Goal: Complete application form

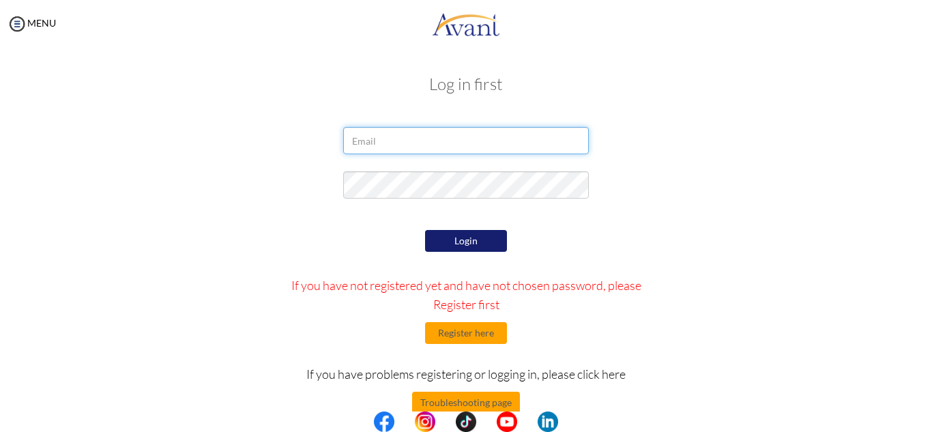
click at [527, 146] on input "email" at bounding box center [466, 140] width 246 height 27
type input "jodiannkerr25@gmail.com"
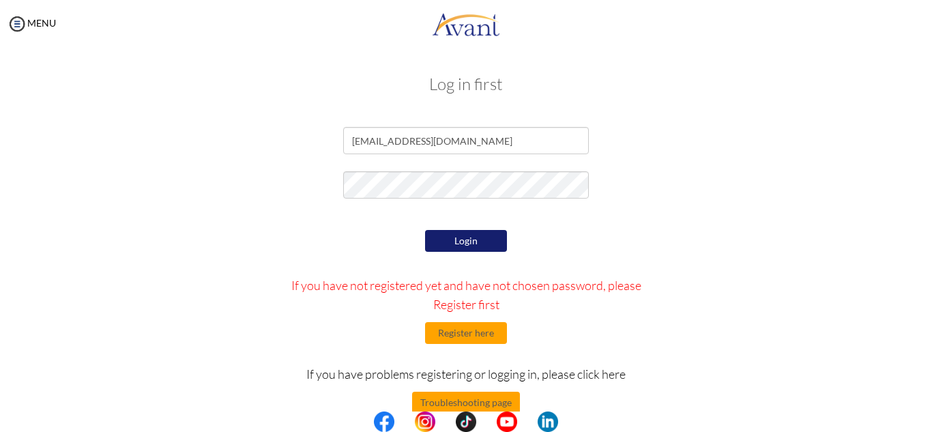
click at [477, 235] on button "Login" at bounding box center [466, 241] width 82 height 22
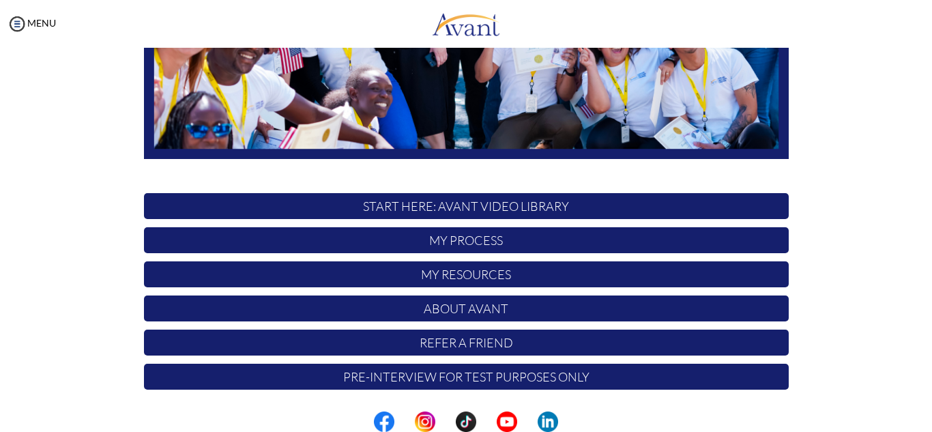
scroll to position [12, 0]
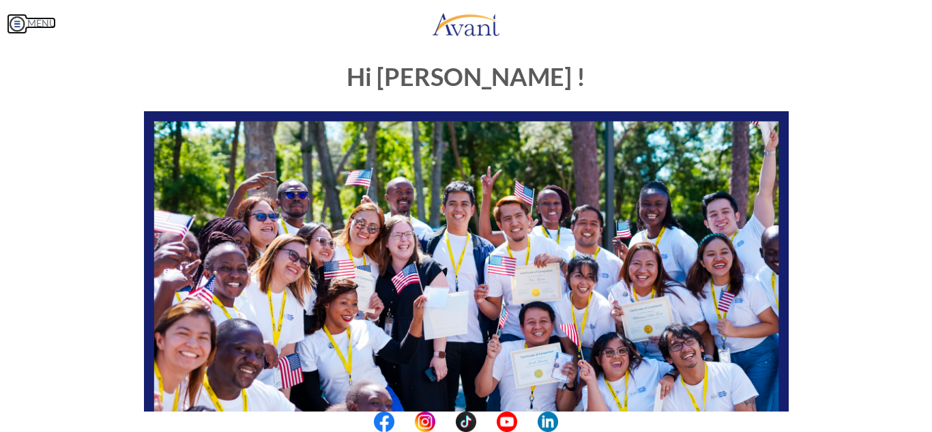
click at [23, 20] on img at bounding box center [17, 24] width 20 height 20
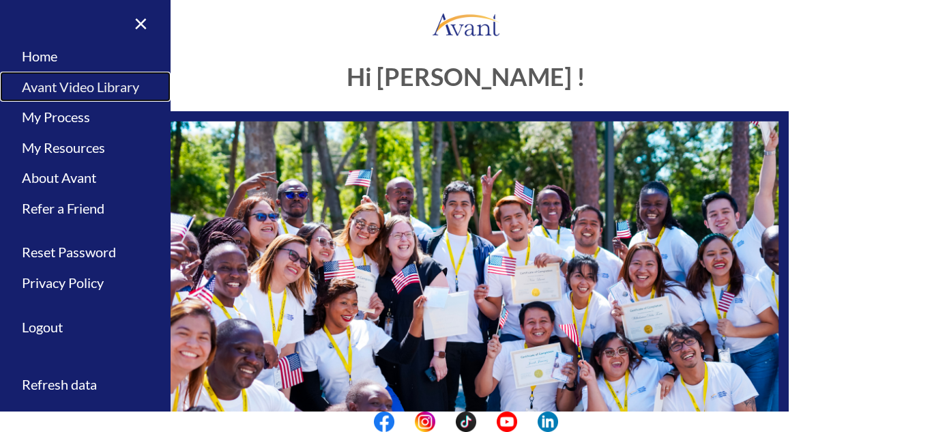
click at [79, 83] on link "Avant Video Library" at bounding box center [85, 87] width 170 height 31
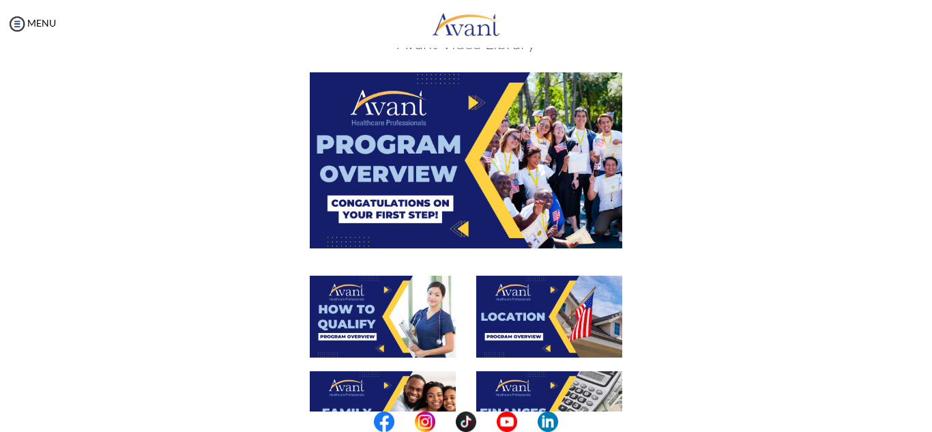
scroll to position [40, 0]
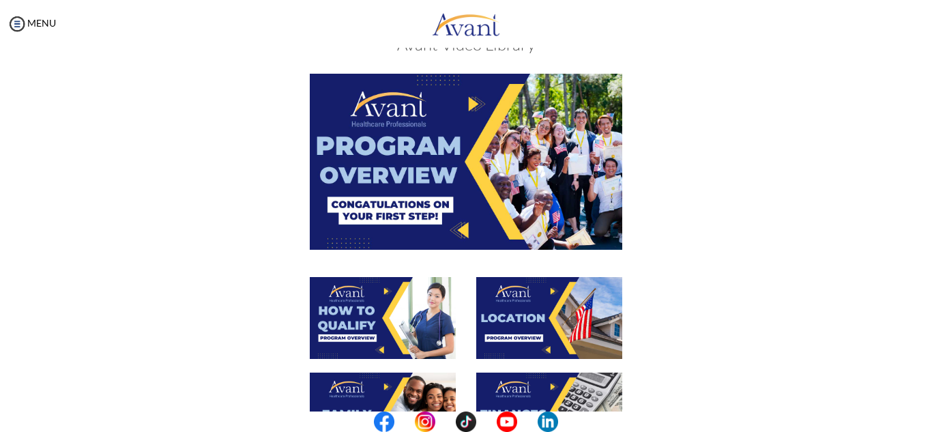
click at [480, 131] on img at bounding box center [466, 161] width 312 height 175
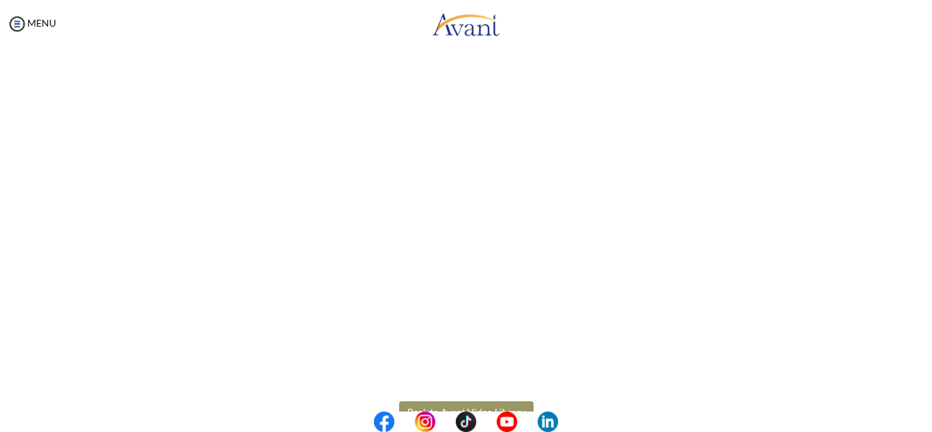
scroll to position [239, 0]
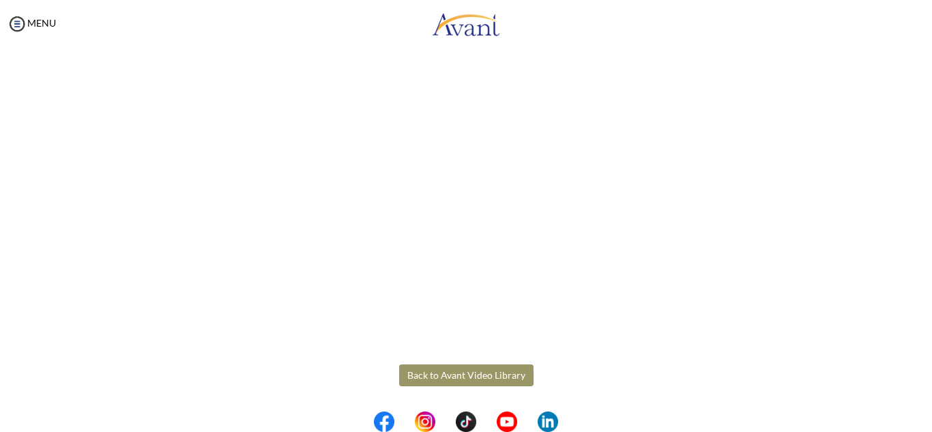
click at [458, 378] on body "Maintenance break. Please come back in 2 hours. MENU My Status What is the next…" at bounding box center [466, 216] width 932 height 432
click at [463, 370] on button "Back to Avant Video Library" at bounding box center [466, 375] width 134 height 22
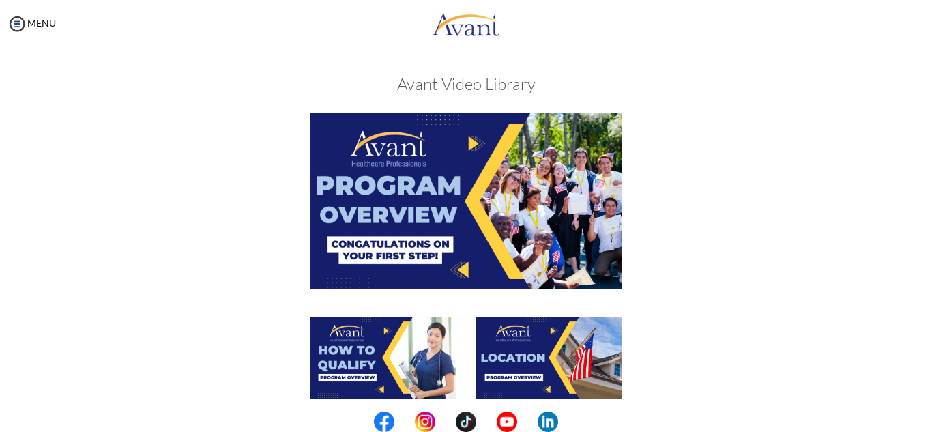
scroll to position [63, 0]
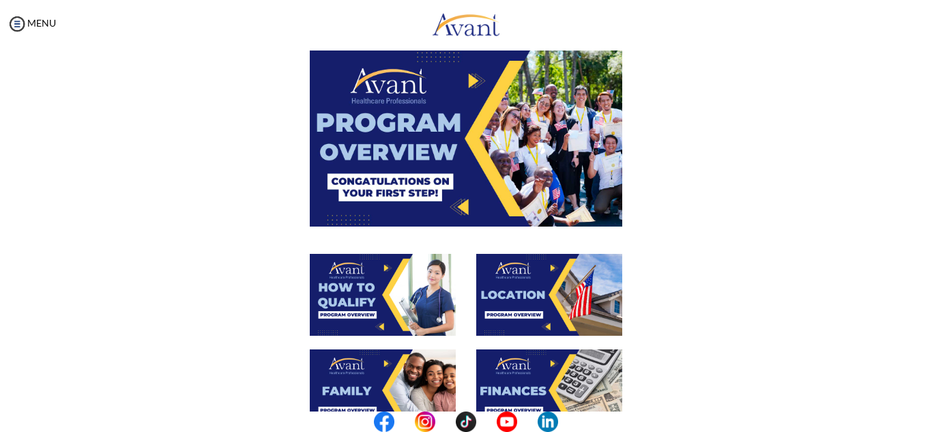
click at [386, 280] on img at bounding box center [383, 295] width 146 height 82
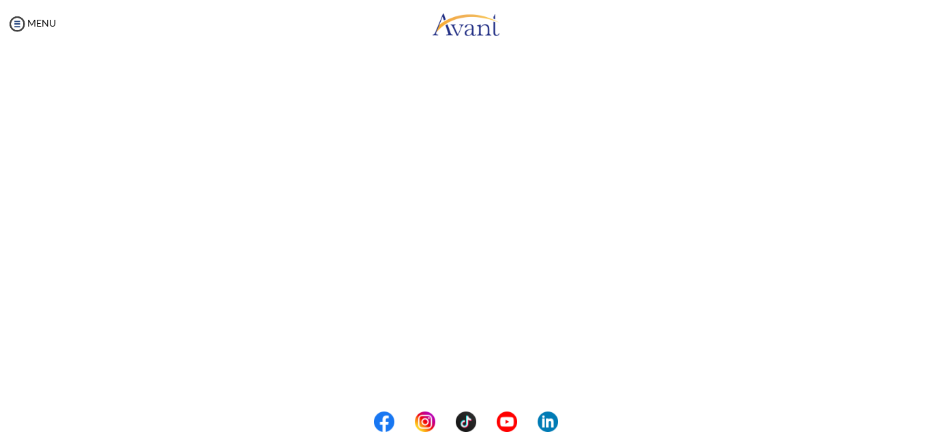
scroll to position [239, 0]
click at [475, 370] on body "Maintenance break. Please come back in 2 hours. MENU My Status What is the next…" at bounding box center [466, 216] width 932 height 432
click at [476, 372] on button "Back to Avant Video Library" at bounding box center [466, 375] width 134 height 22
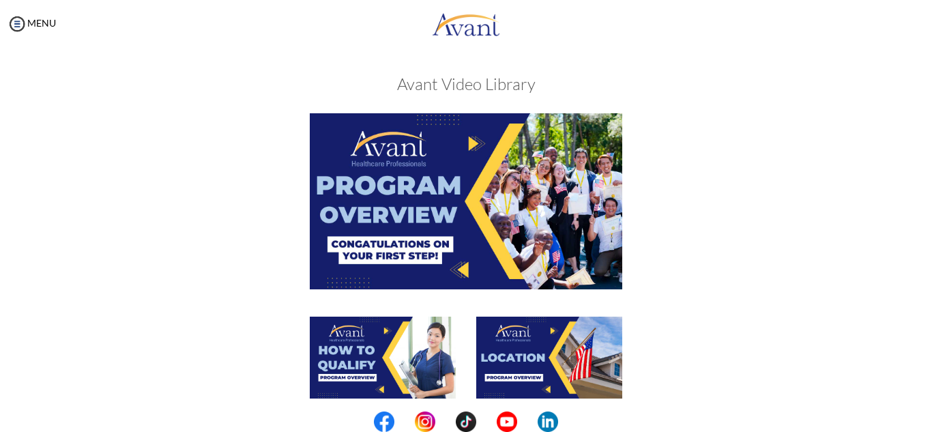
click at [530, 355] on img at bounding box center [549, 357] width 146 height 82
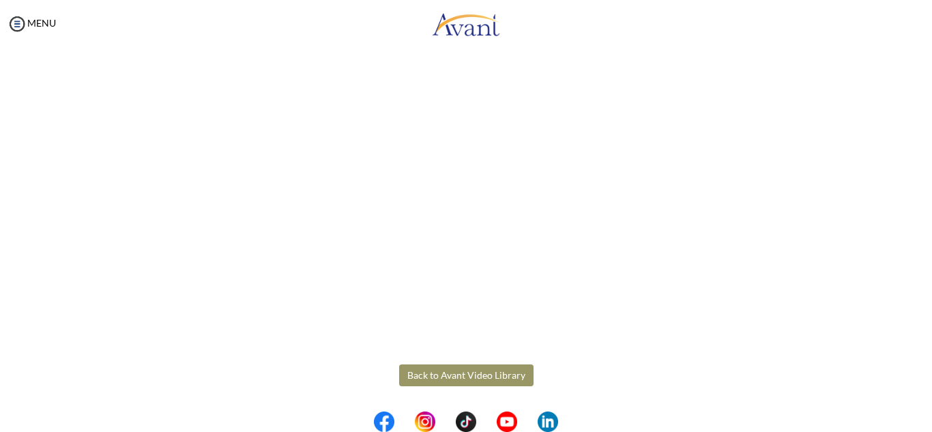
click at [492, 376] on body "Maintenance break. Please come back in 2 hours. MENU My Status What is the next…" at bounding box center [466, 216] width 932 height 432
click at [492, 376] on button "Back to Avant Video Library" at bounding box center [466, 375] width 134 height 22
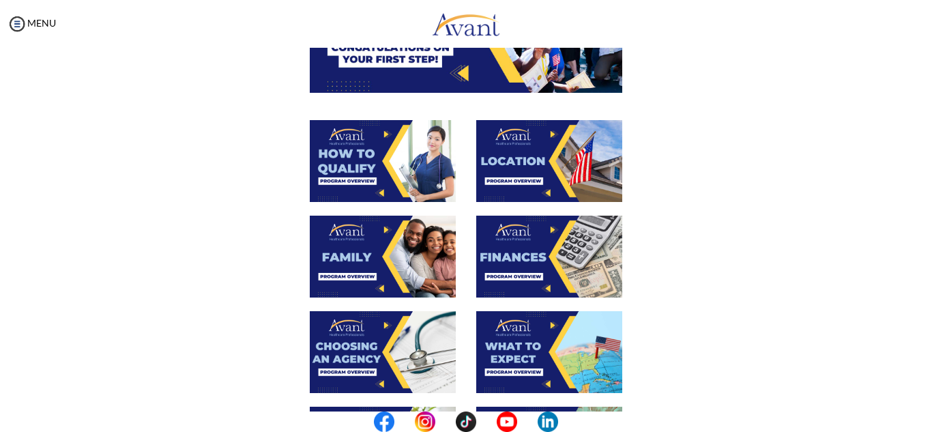
scroll to position [190, 0]
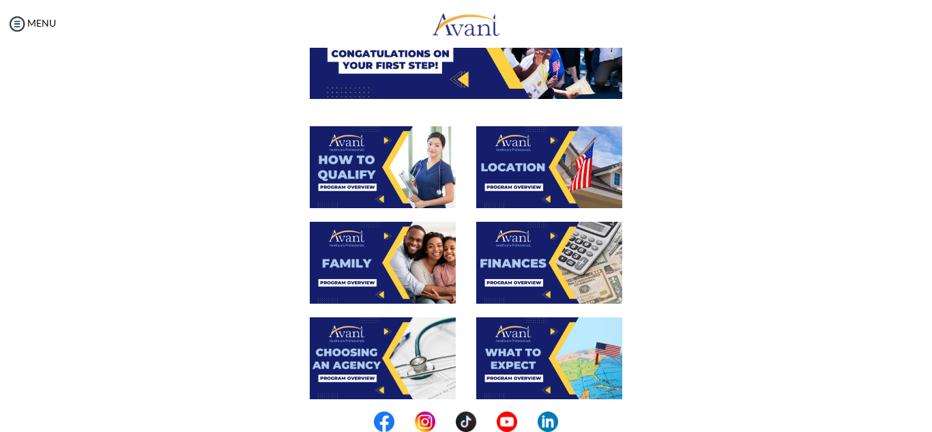
click at [410, 266] on img at bounding box center [383, 263] width 146 height 82
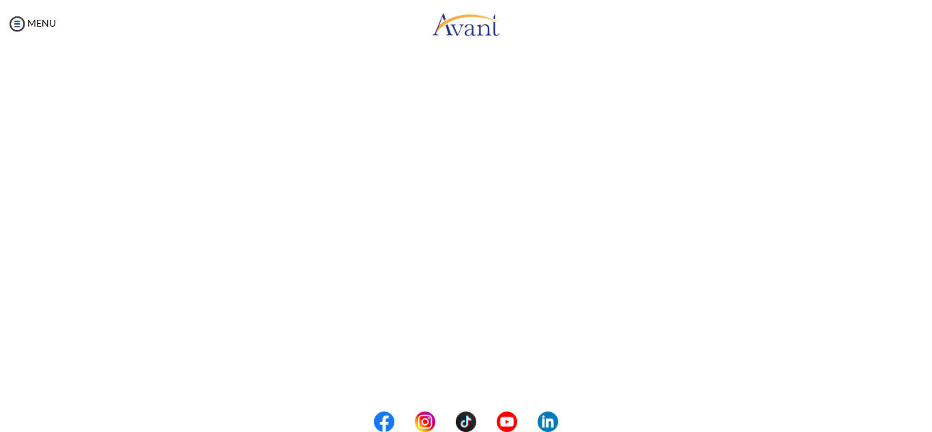
scroll to position [385, 0]
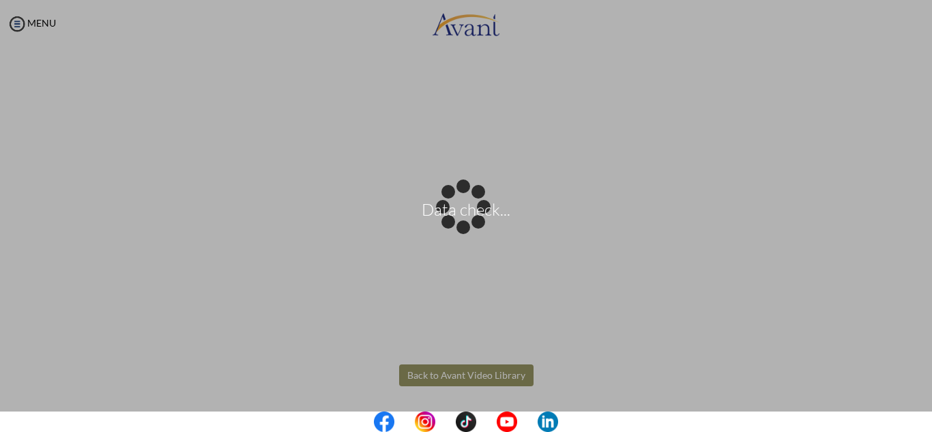
click at [455, 372] on body "Data check... Maintenance break. Please come back in 2 hours. MENU My Status Wh…" at bounding box center [466, 216] width 932 height 432
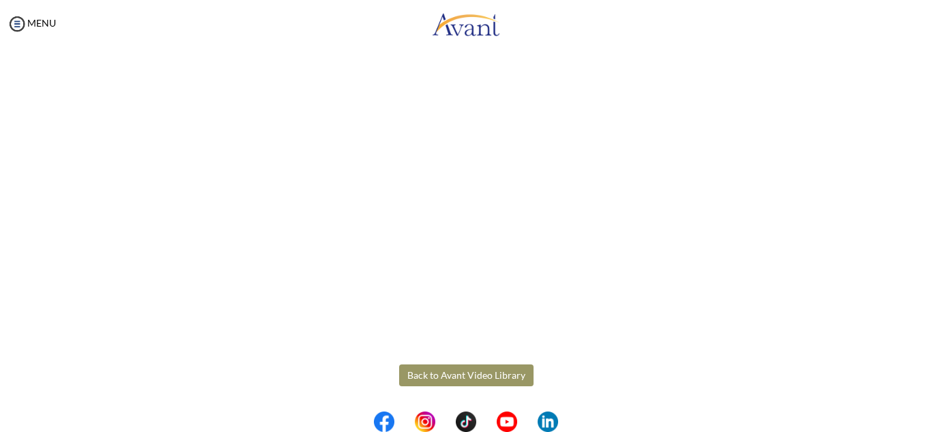
click at [455, 372] on button "Back to Avant Video Library" at bounding box center [466, 375] width 134 height 22
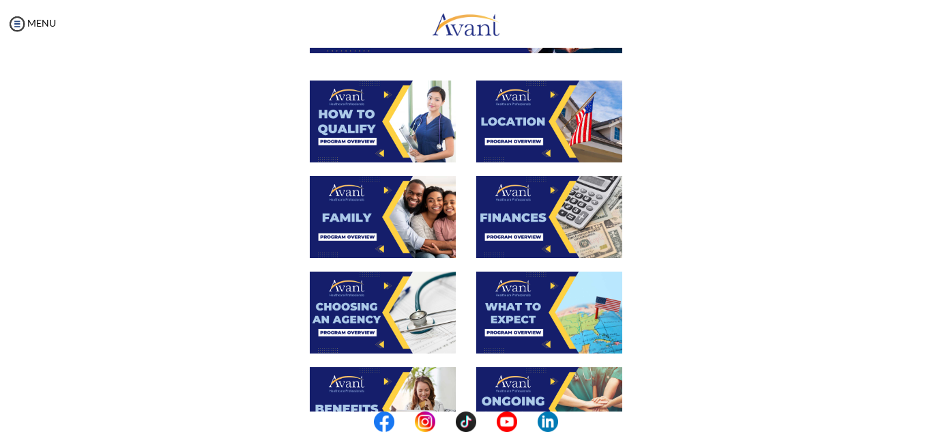
scroll to position [237, 0]
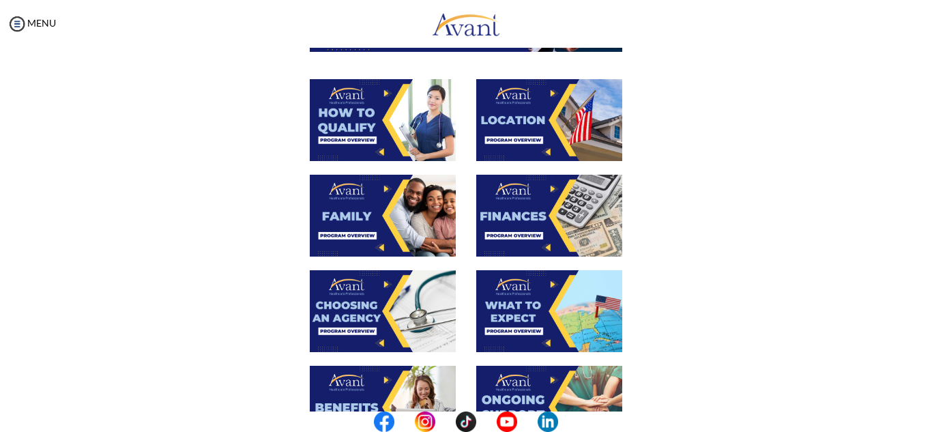
click at [571, 214] on img at bounding box center [549, 216] width 146 height 82
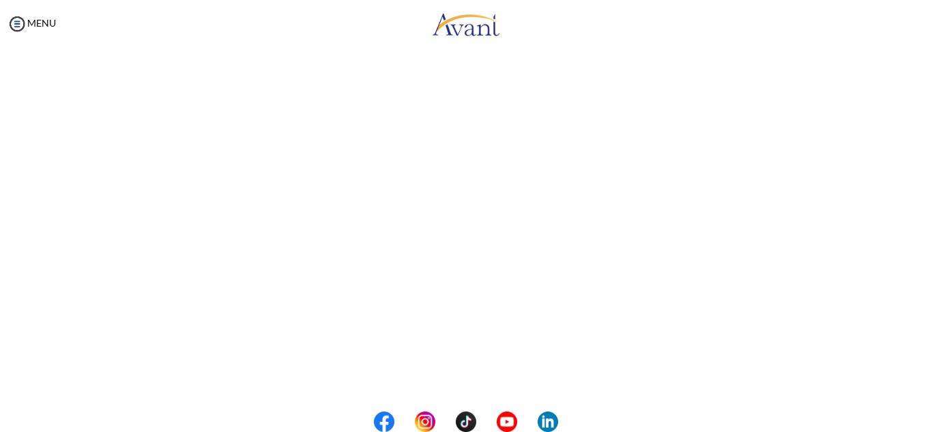
scroll to position [239, 0]
click at [475, 378] on body "Maintenance break. Please come back in 2 hours. MENU My Status What is the next…" at bounding box center [466, 216] width 932 height 432
click at [475, 378] on button "Back to Avant Video Library" at bounding box center [466, 375] width 134 height 22
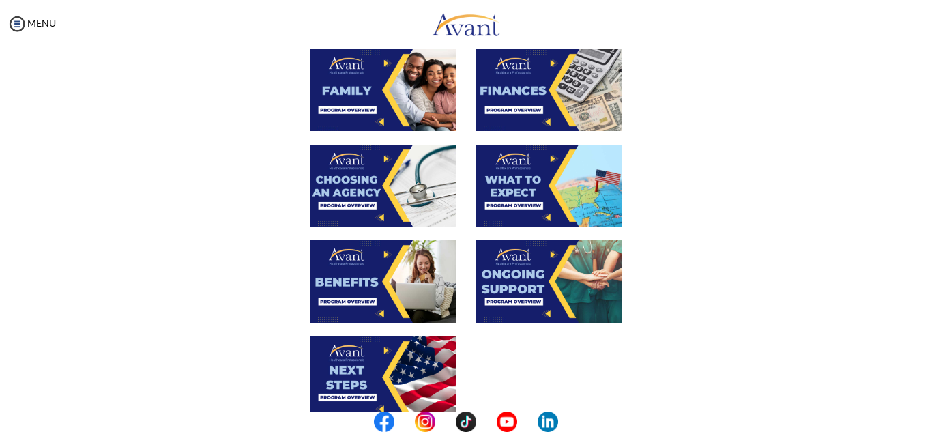
scroll to position [365, 0]
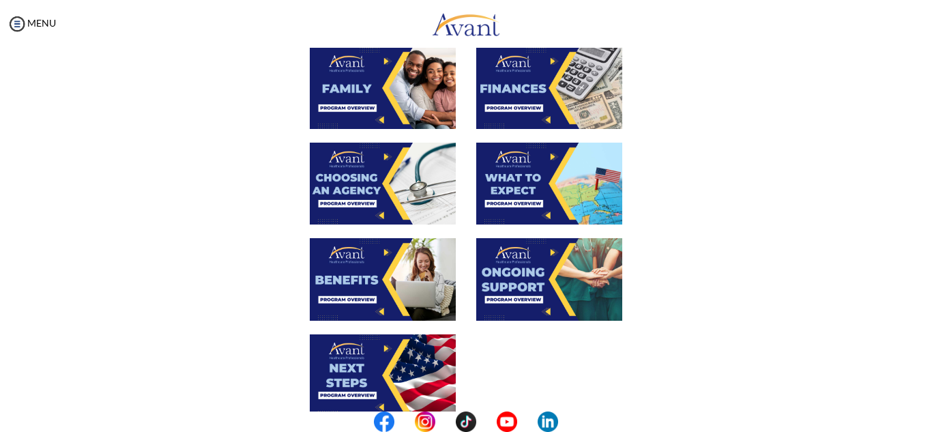
click at [398, 177] on img at bounding box center [383, 184] width 146 height 82
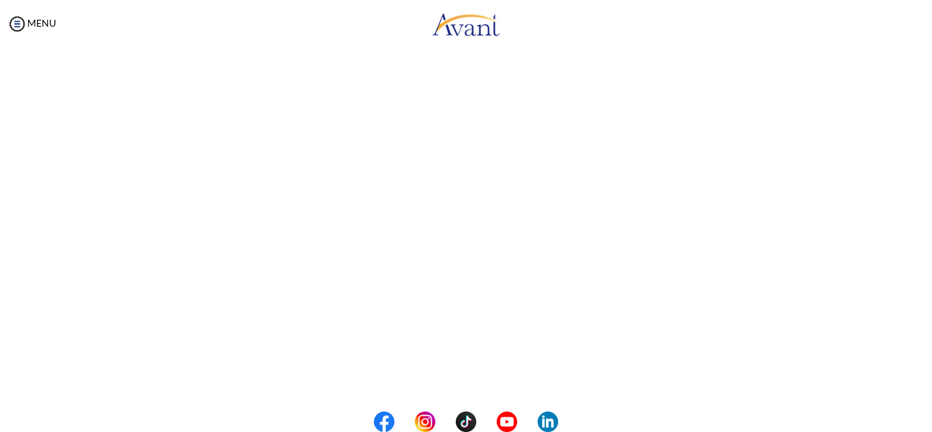
scroll to position [385, 0]
click at [446, 383] on body "Maintenance break. Please come back in 2 hours. MENU My Status What is the next…" at bounding box center [466, 216] width 932 height 432
click at [446, 383] on button "Back to Avant Video Library" at bounding box center [466, 375] width 134 height 22
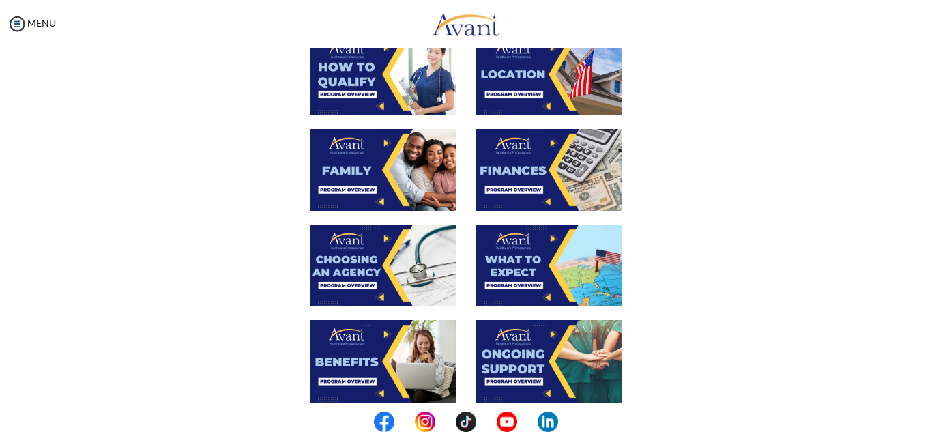
scroll to position [305, 0]
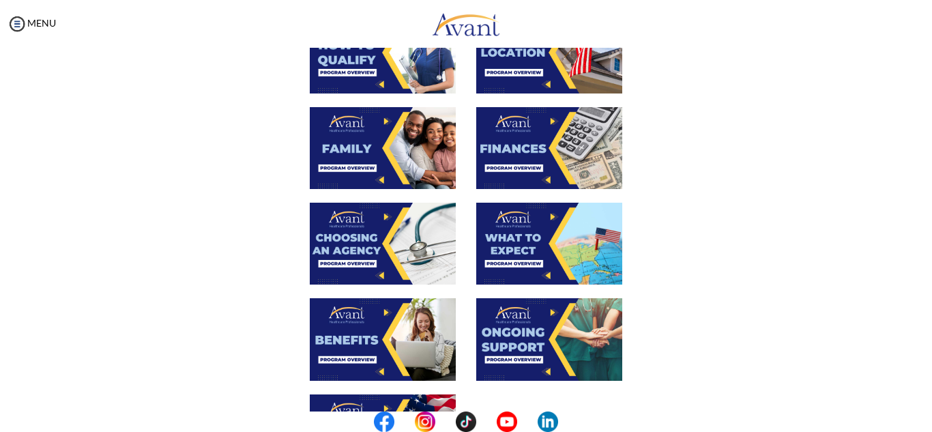
click at [505, 241] on img at bounding box center [549, 244] width 146 height 82
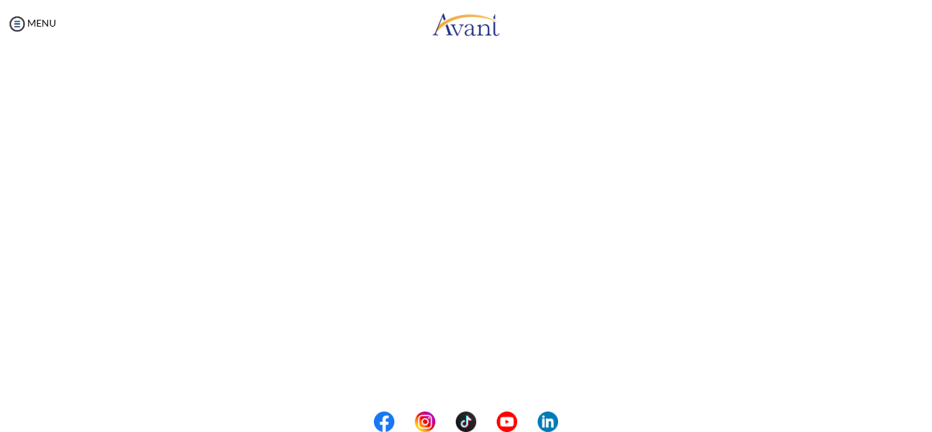
scroll to position [385, 0]
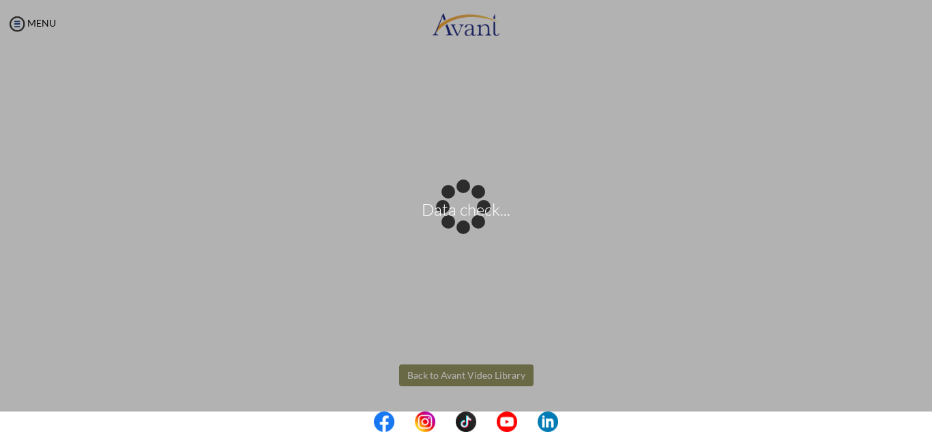
click at [472, 377] on body "Data check... Maintenance break. Please come back in 2 hours. MENU My Status Wh…" at bounding box center [466, 216] width 932 height 432
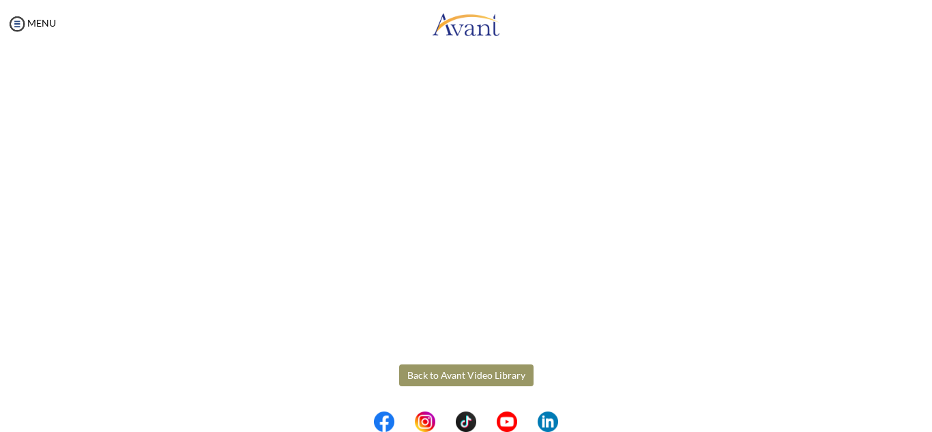
click at [472, 377] on button "Back to Avant Video Library" at bounding box center [466, 375] width 134 height 22
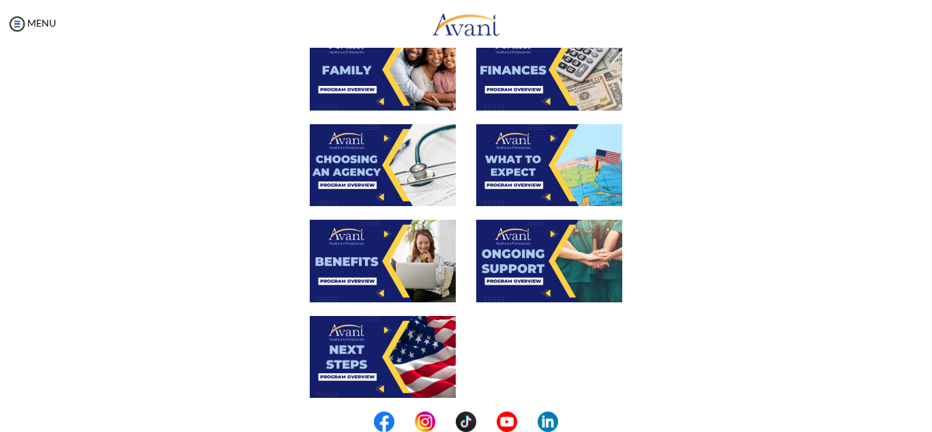
scroll to position [421, 0]
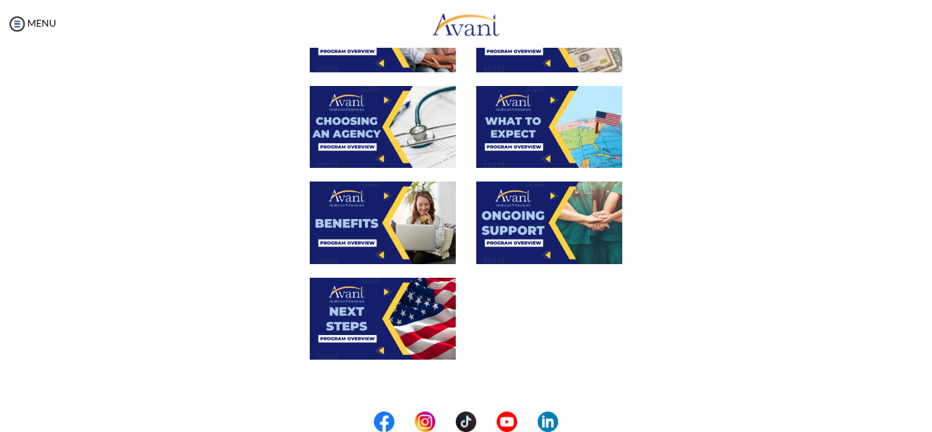
click at [369, 233] on img at bounding box center [383, 222] width 146 height 82
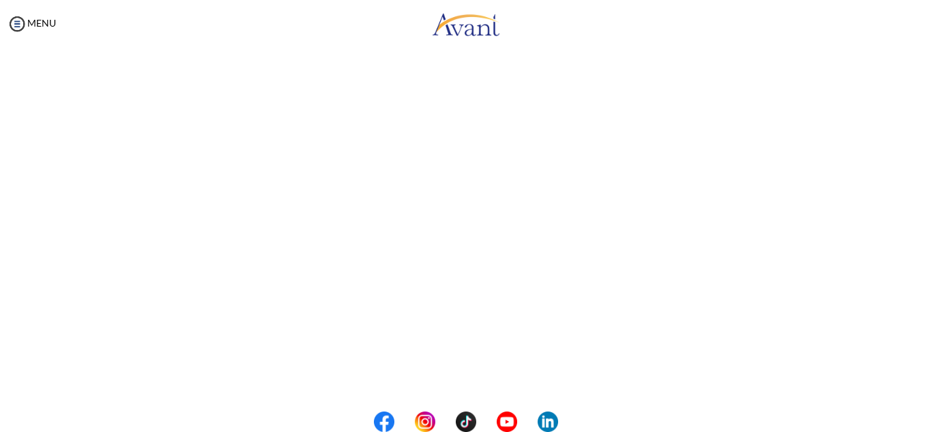
scroll to position [385, 0]
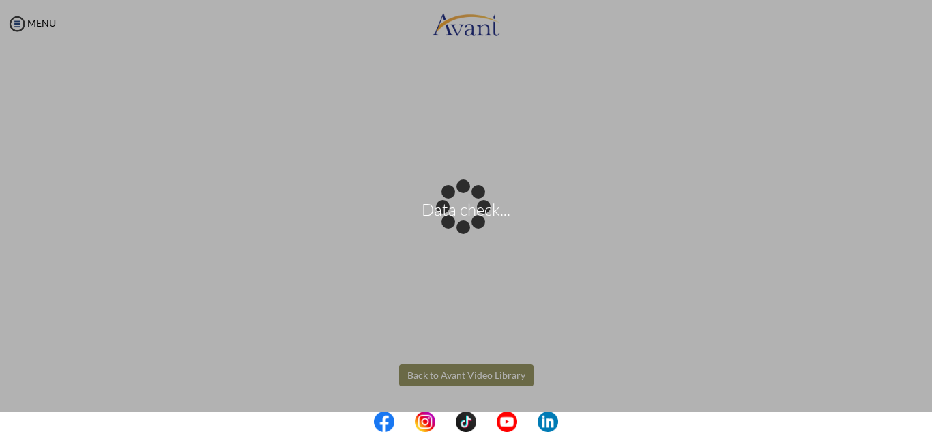
click at [447, 375] on body "Data check... Maintenance break. Please come back in 2 hours. MENU My Status Wh…" at bounding box center [466, 216] width 932 height 432
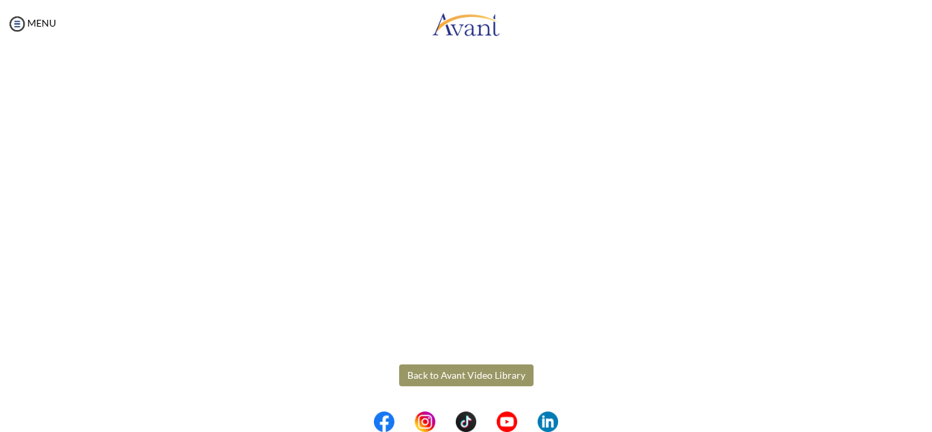
click at [451, 386] on button "Back to Avant Video Library" at bounding box center [466, 375] width 134 height 22
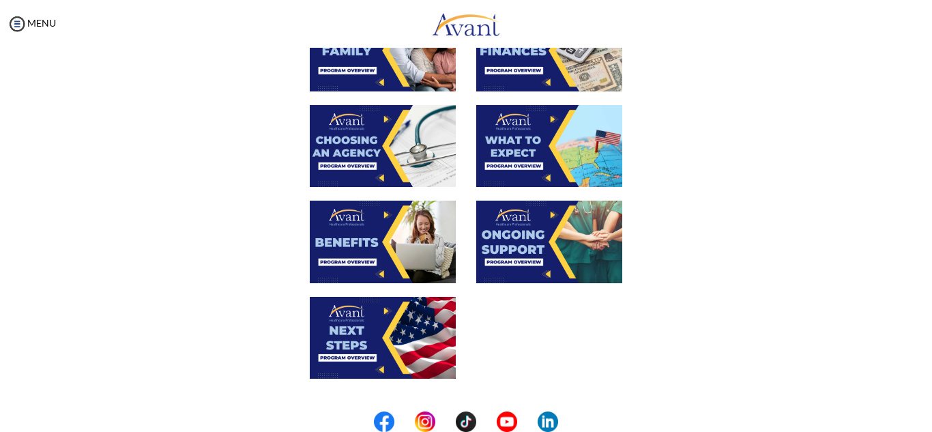
scroll to position [404, 0]
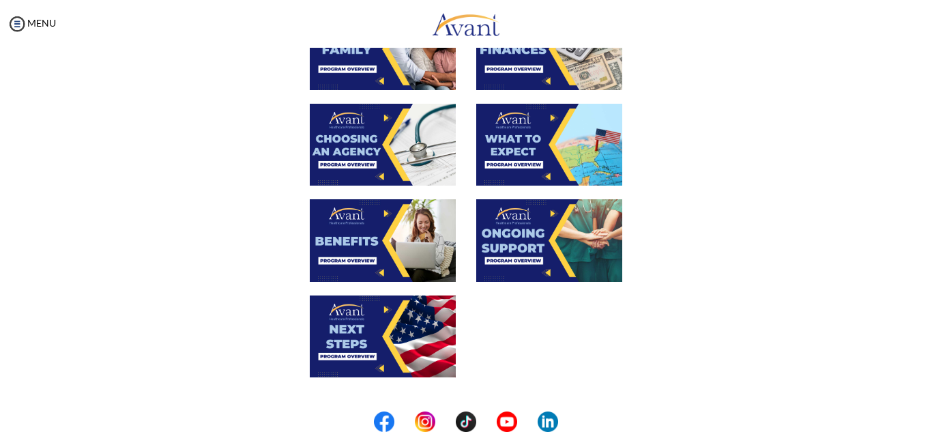
click at [574, 237] on img at bounding box center [549, 240] width 146 height 82
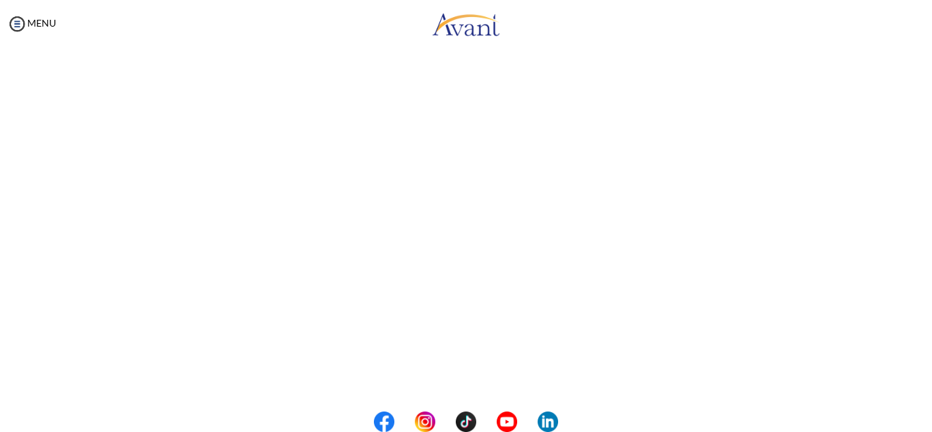
scroll to position [385, 0]
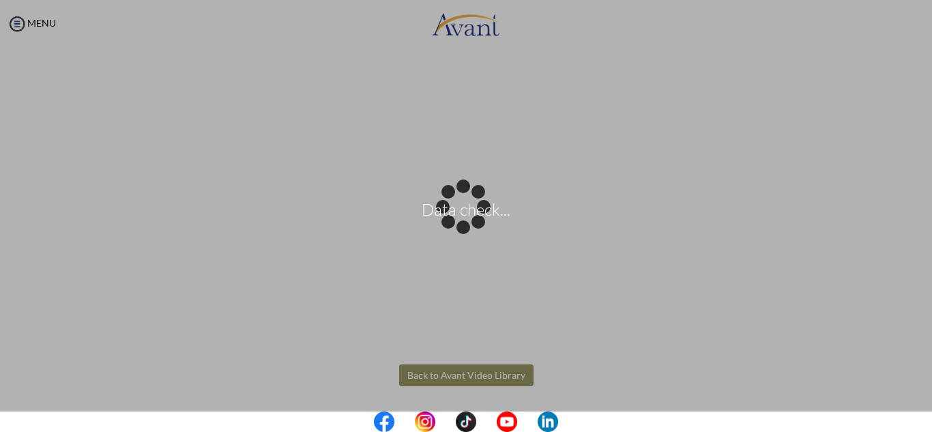
click at [515, 378] on body "Data check... Maintenance break. Please come back in 2 hours. MENU My Status Wh…" at bounding box center [466, 216] width 932 height 432
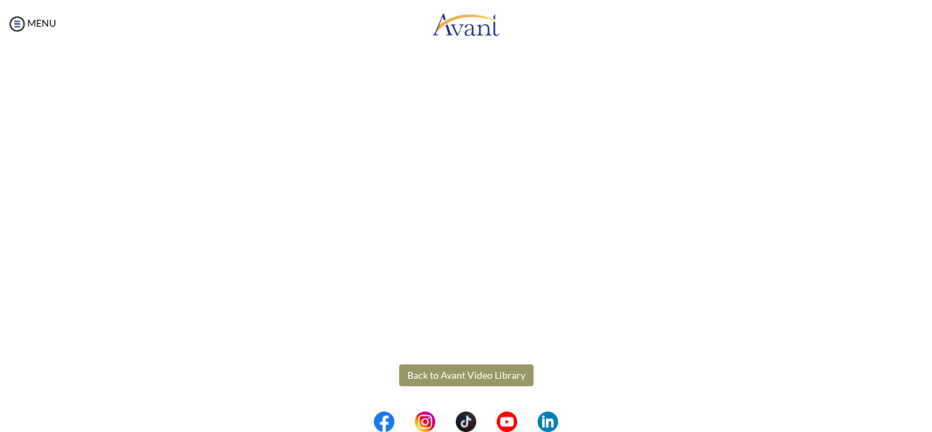
click at [515, 378] on button "Back to Avant Video Library" at bounding box center [466, 375] width 134 height 22
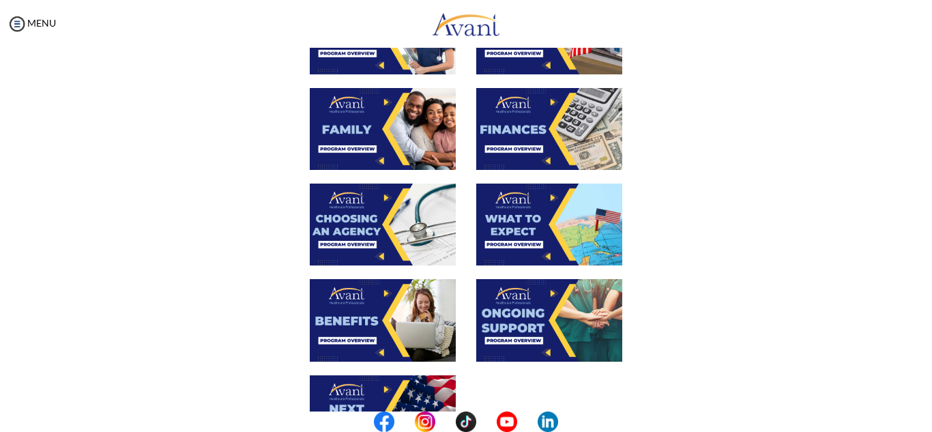
scroll to position [473, 0]
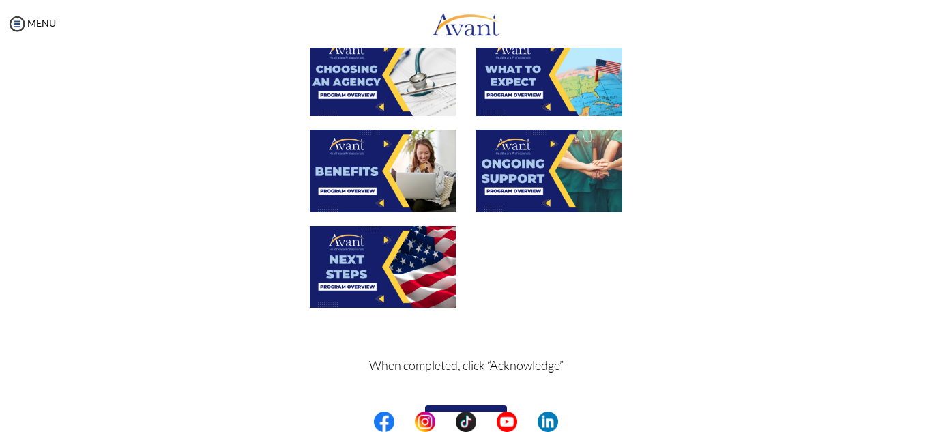
click at [355, 266] on img at bounding box center [383, 267] width 146 height 82
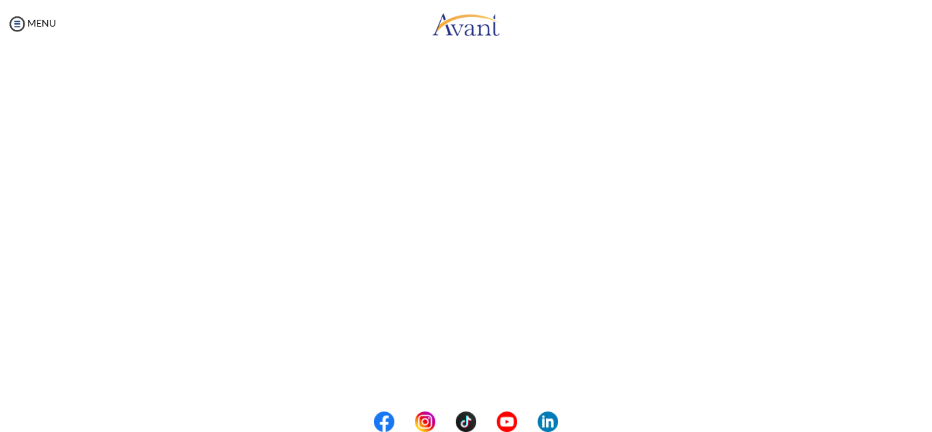
scroll to position [385, 0]
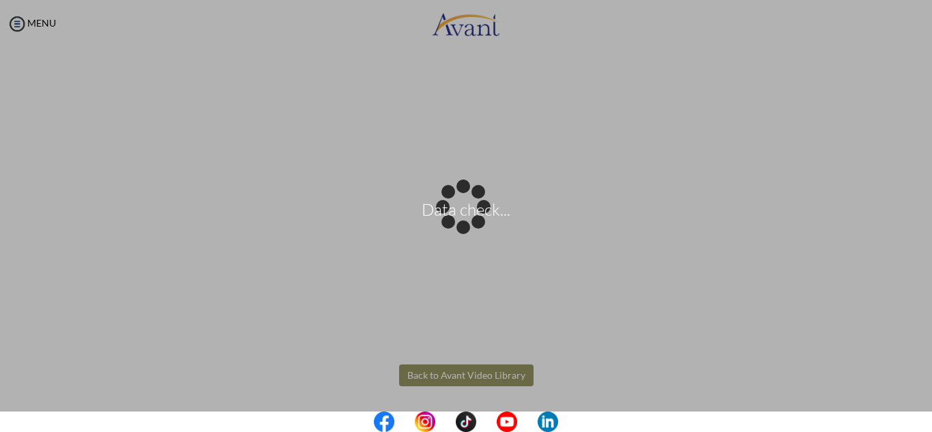
click at [476, 370] on body "Data check... Maintenance break. Please come back in 2 hours. MENU My Status Wh…" at bounding box center [466, 216] width 932 height 432
click at [475, 226] on div "Data check..." at bounding box center [465, 216] width 19 height 19
click at [456, 226] on div "Data check..." at bounding box center [465, 216] width 19 height 19
click at [471, 226] on div "Data check..." at bounding box center [465, 216] width 19 height 19
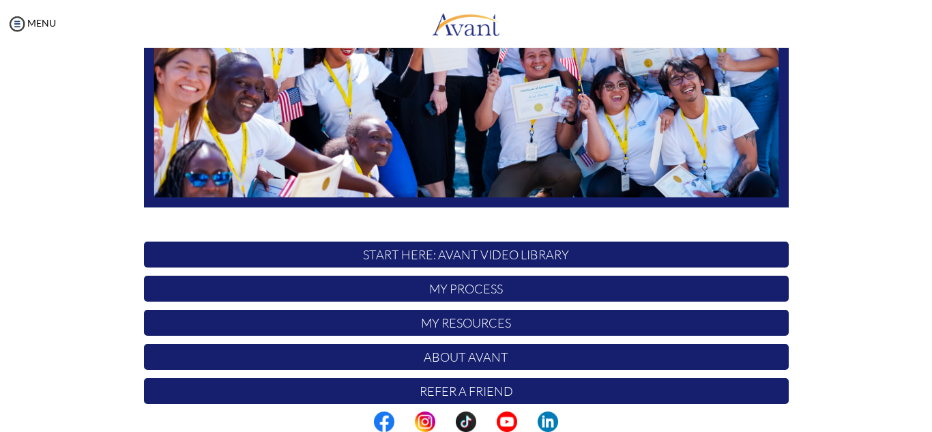
scroll to position [326, 0]
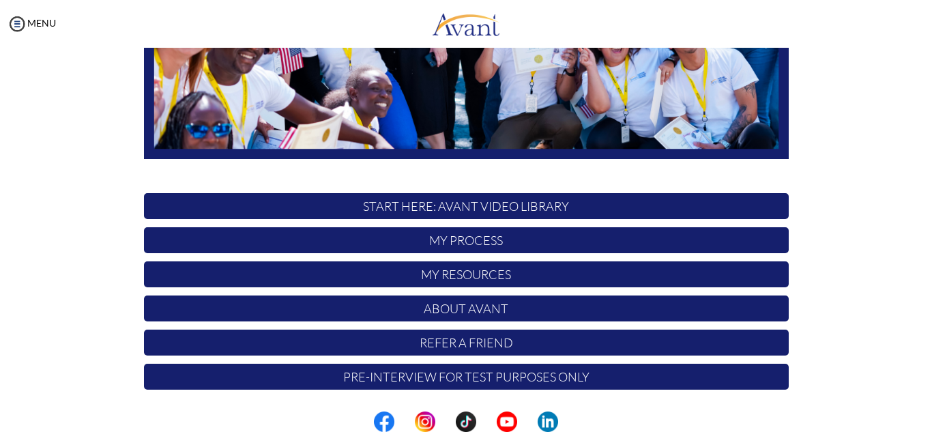
click at [646, 203] on p "START HERE: Avant Video Library" at bounding box center [466, 206] width 644 height 26
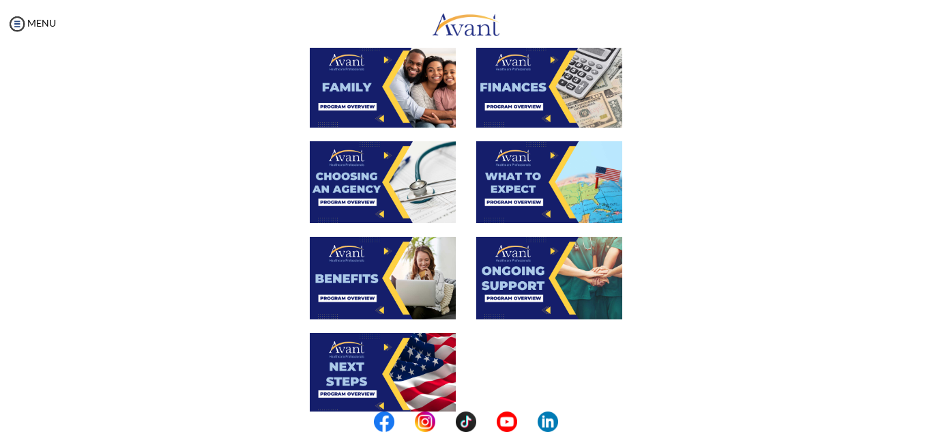
scroll to position [506, 0]
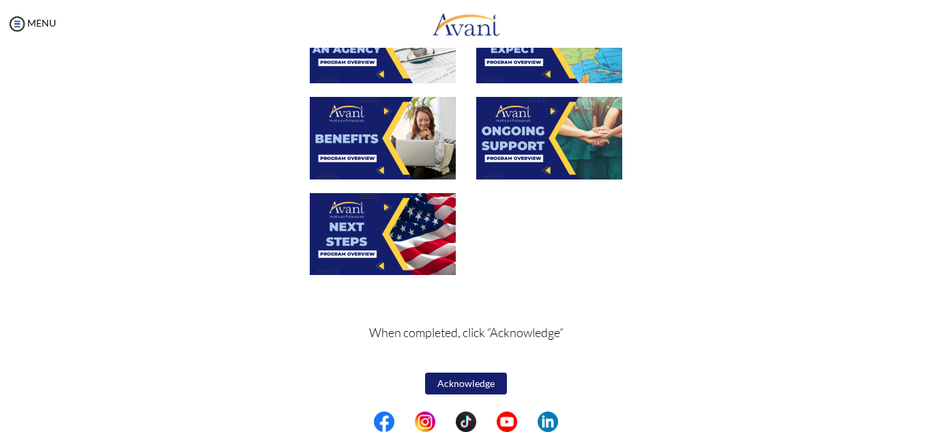
click at [439, 384] on button "Acknowledge" at bounding box center [466, 383] width 82 height 22
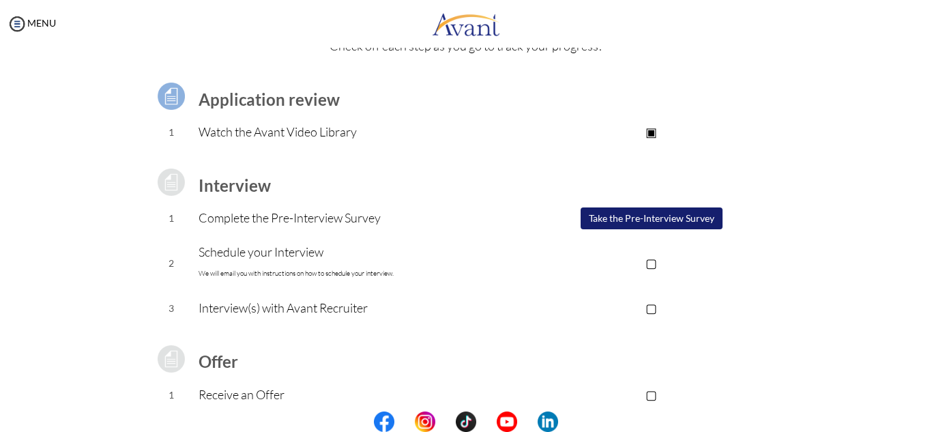
scroll to position [55, 0]
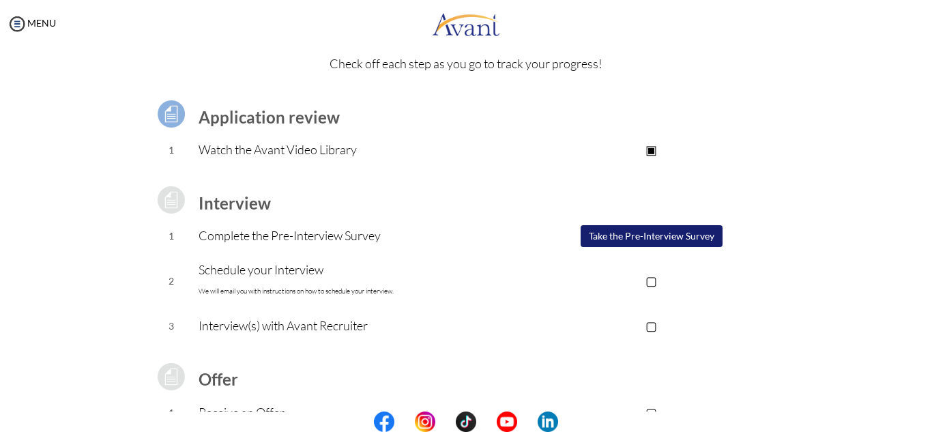
click at [658, 240] on button "Take the Pre-Interview Survey" at bounding box center [651, 236] width 142 height 22
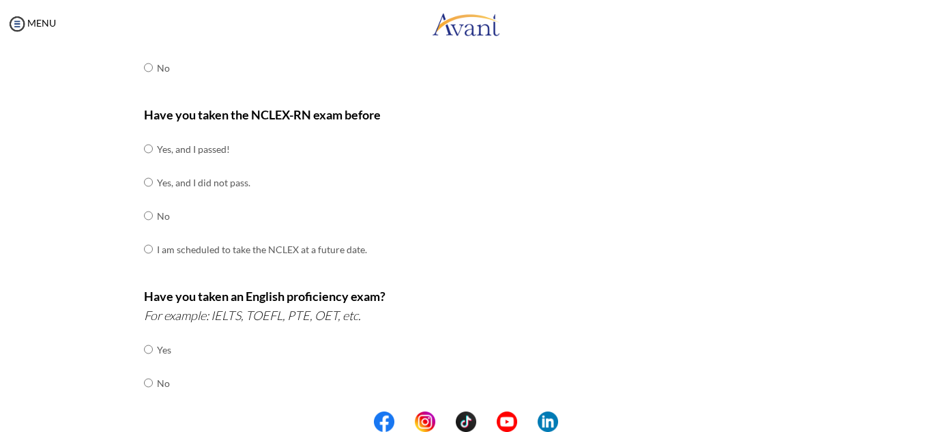
scroll to position [0, 0]
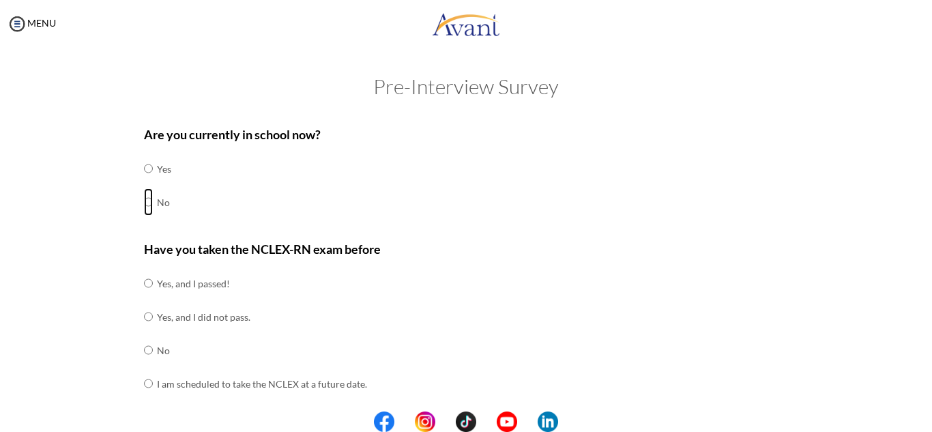
click at [145, 201] on input "radio" at bounding box center [148, 201] width 9 height 27
radio input "true"
click at [144, 351] on input "radio" at bounding box center [148, 349] width 9 height 27
radio input "true"
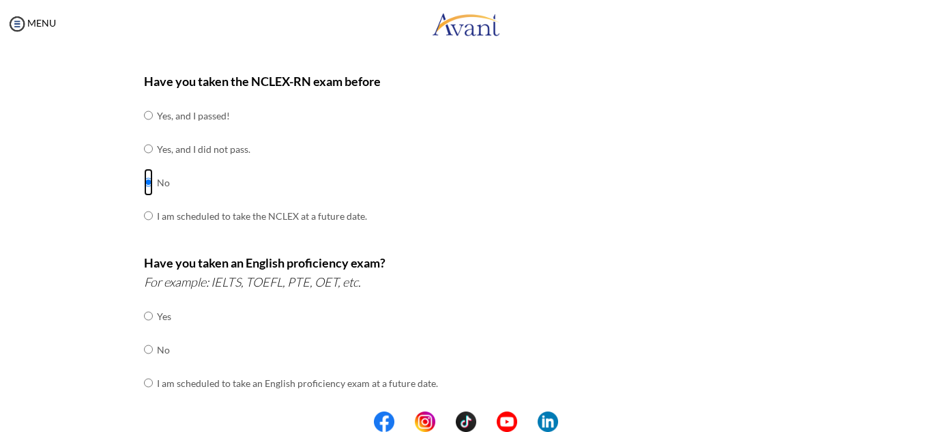
scroll to position [254, 0]
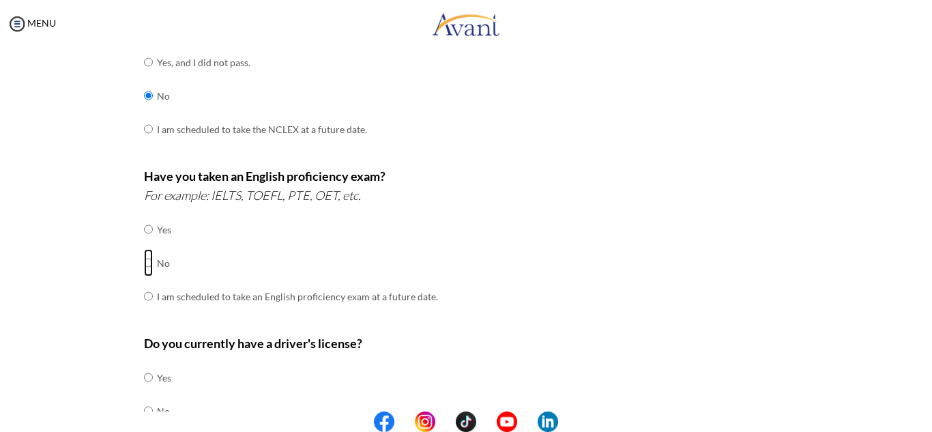
click at [144, 264] on input "radio" at bounding box center [148, 262] width 9 height 27
radio input "true"
click at [144, 378] on input "radio" at bounding box center [148, 376] width 9 height 27
radio input "true"
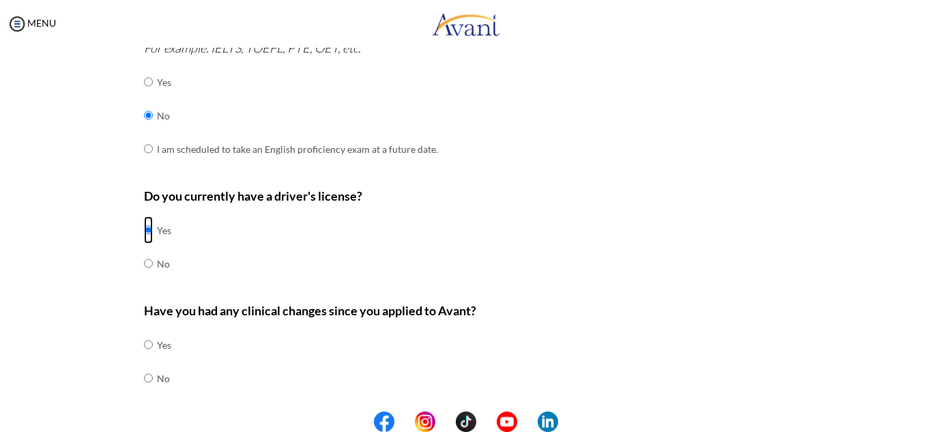
scroll to position [441, 0]
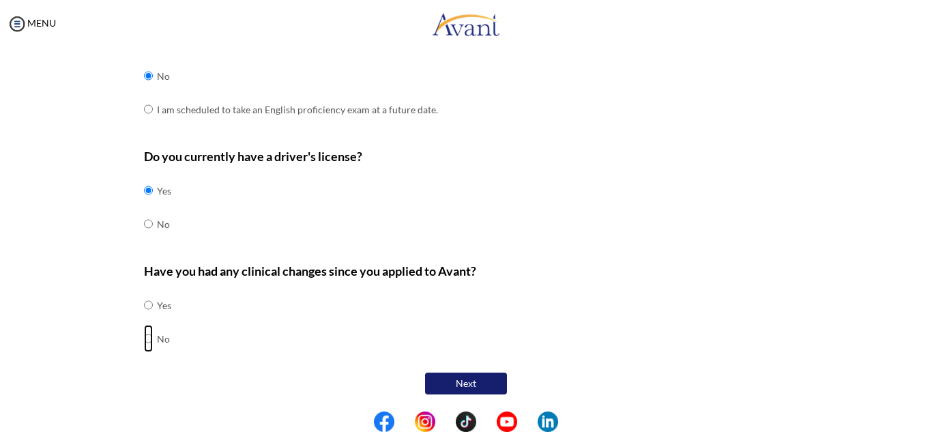
click at [144, 343] on input "radio" at bounding box center [148, 338] width 9 height 27
radio input "true"
click at [454, 389] on button "Next" at bounding box center [466, 383] width 82 height 22
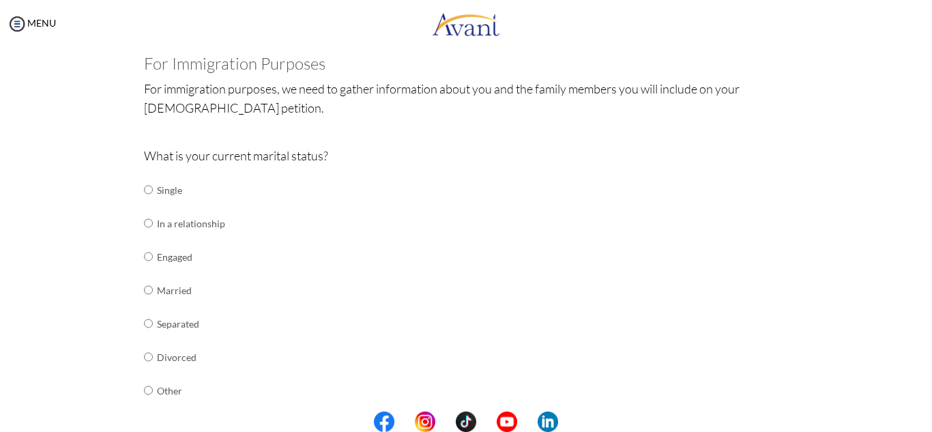
scroll to position [80, 0]
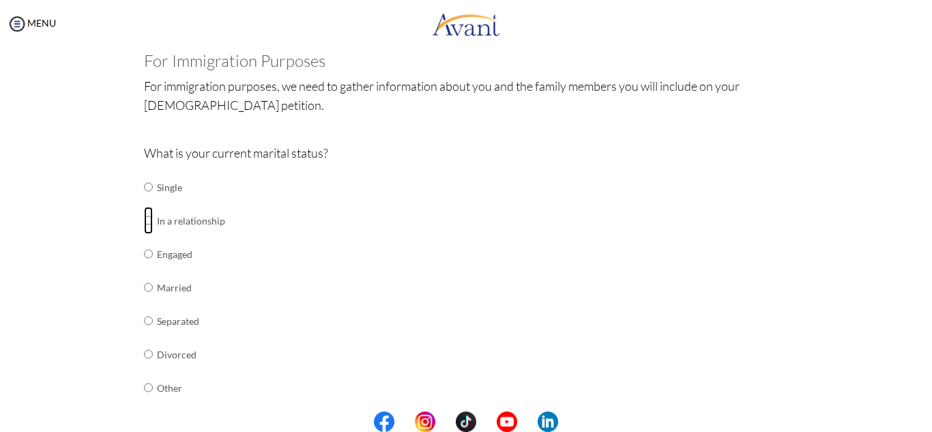
click at [146, 218] on input "radio" at bounding box center [148, 220] width 9 height 27
radio input "true"
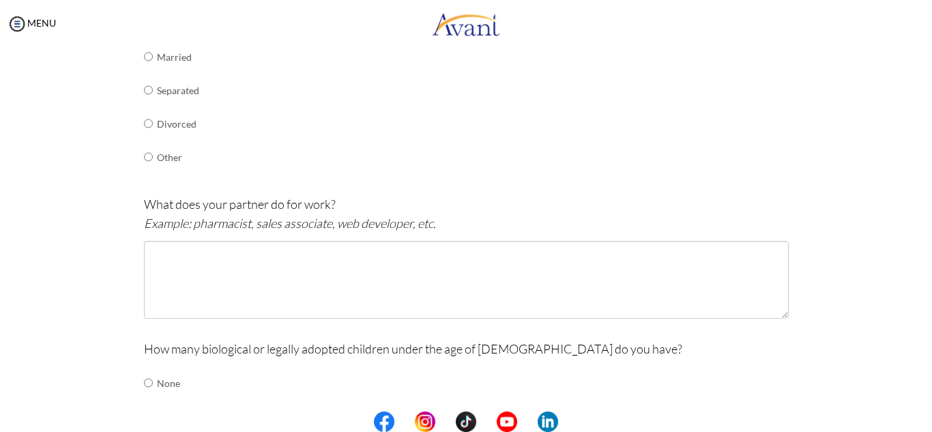
scroll to position [85, 0]
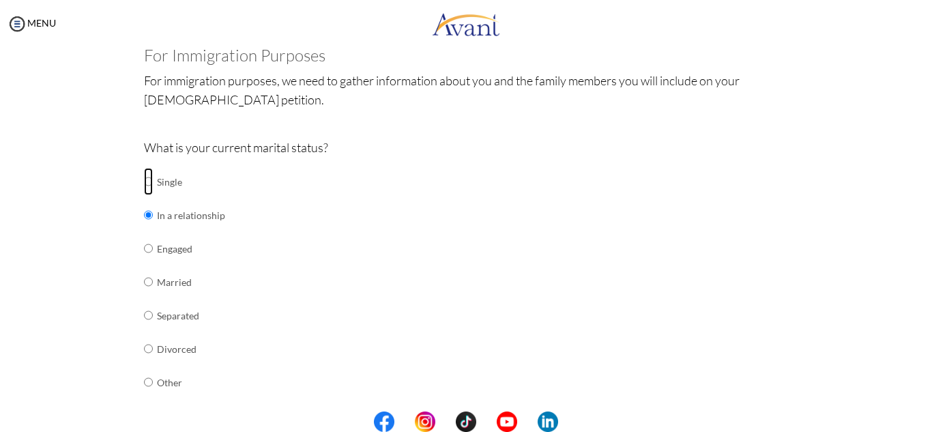
click at [144, 181] on input "radio" at bounding box center [148, 181] width 9 height 27
radio input "true"
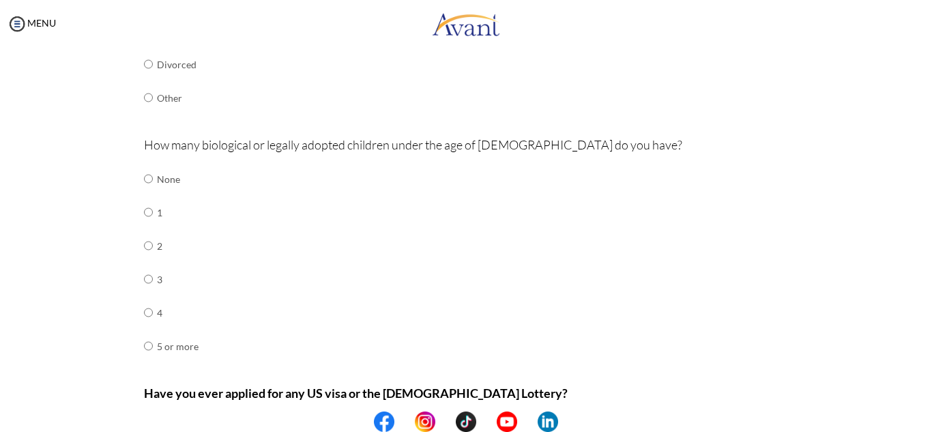
scroll to position [371, 0]
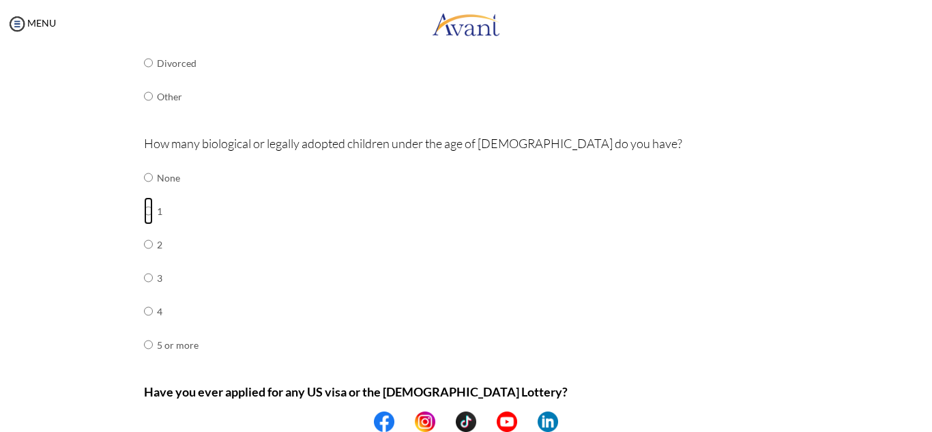
click at [144, 213] on input "radio" at bounding box center [148, 210] width 9 height 27
radio input "true"
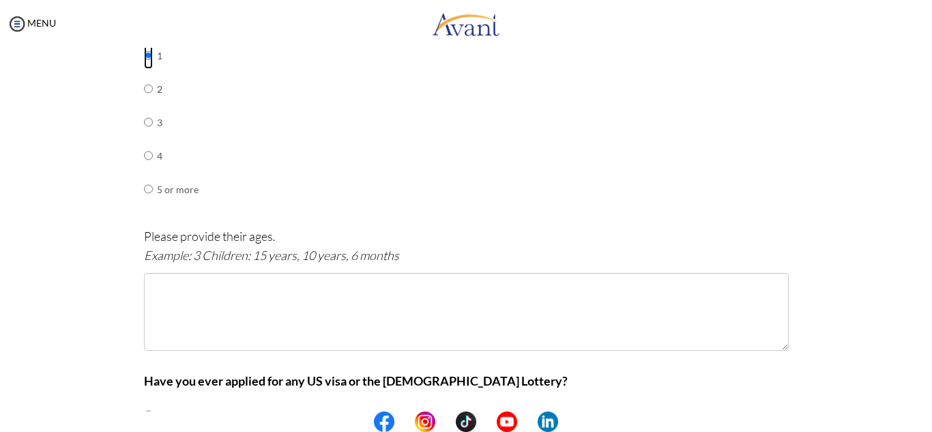
scroll to position [600, 0]
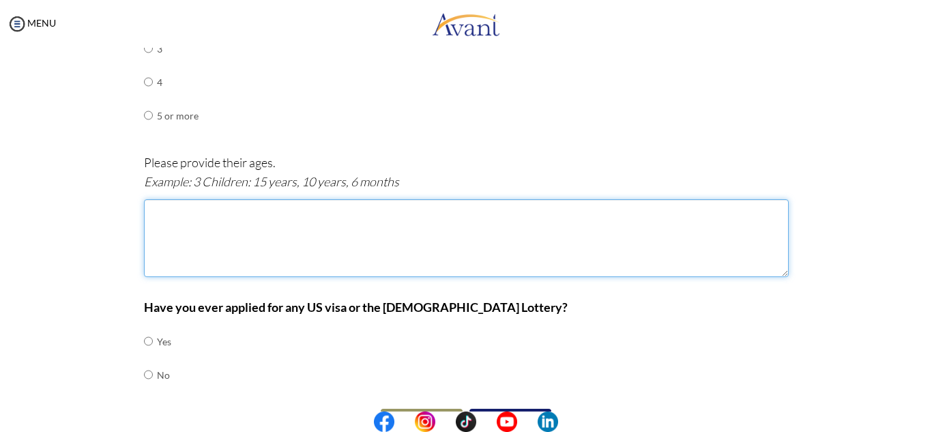
click at [323, 242] on textarea at bounding box center [466, 238] width 644 height 78
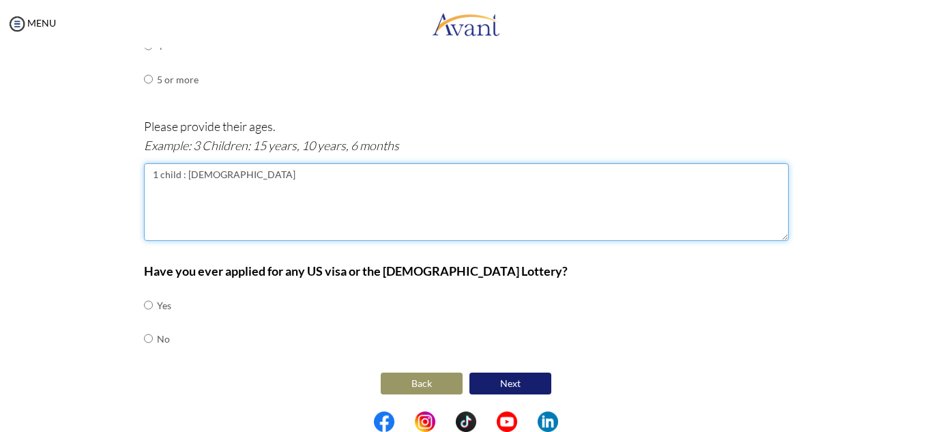
type textarea "1 child : [DEMOGRAPHIC_DATA]"
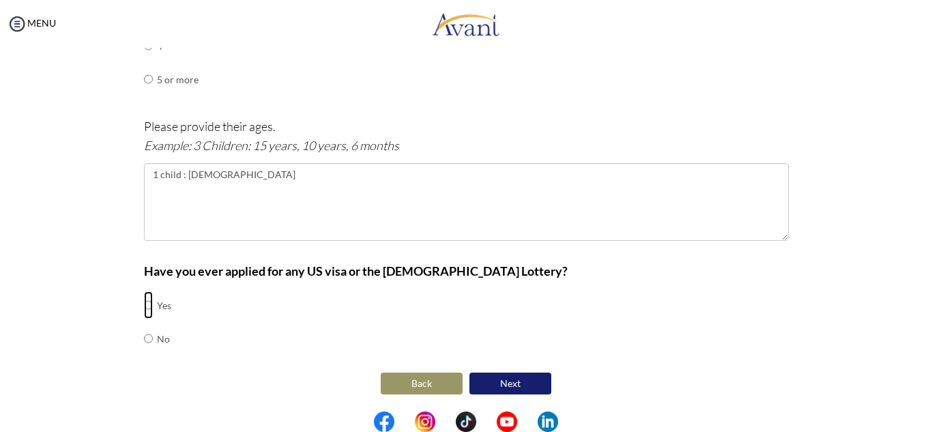
click at [145, 307] on input "radio" at bounding box center [148, 304] width 9 height 27
radio input "true"
click at [490, 378] on button "Next" at bounding box center [510, 383] width 82 height 22
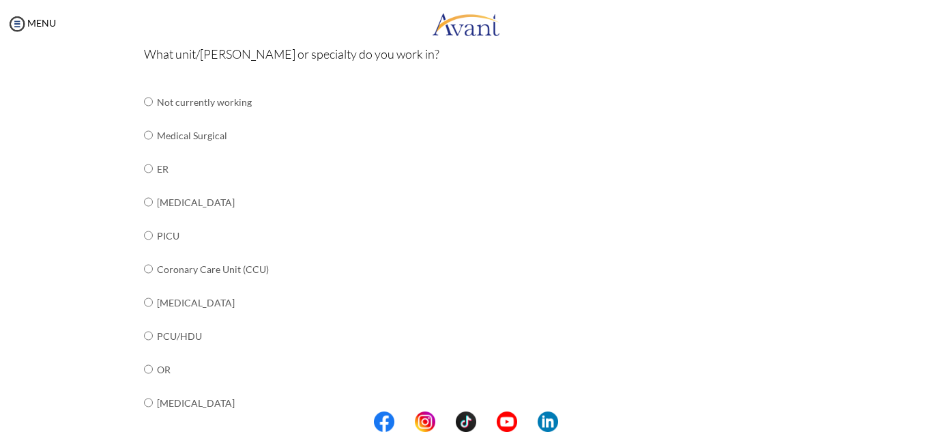
scroll to position [156, 0]
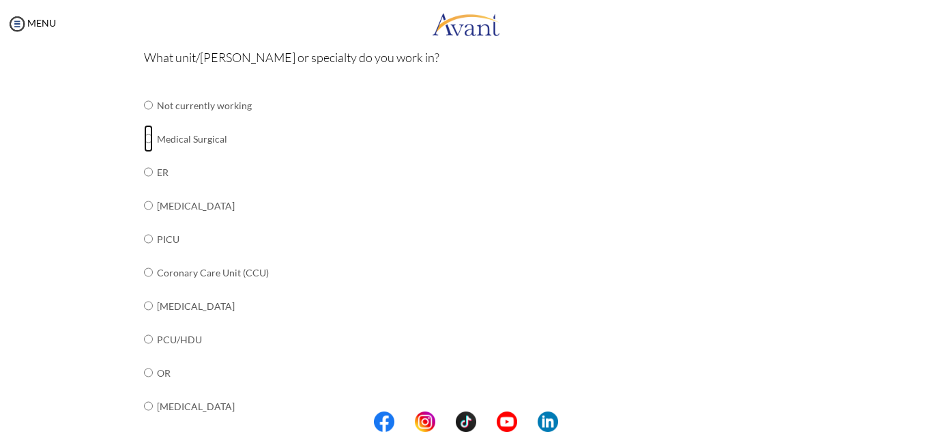
click at [145, 143] on input "radio" at bounding box center [148, 138] width 9 height 27
radio input "true"
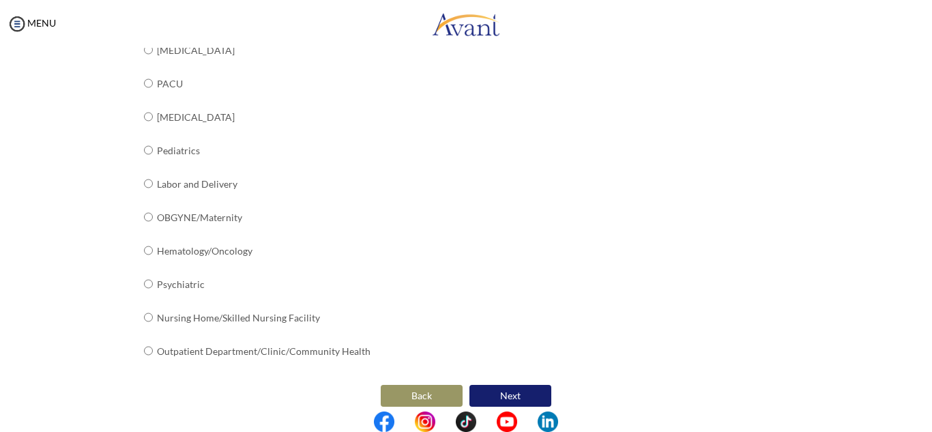
click at [491, 388] on button "Next" at bounding box center [510, 396] width 82 height 22
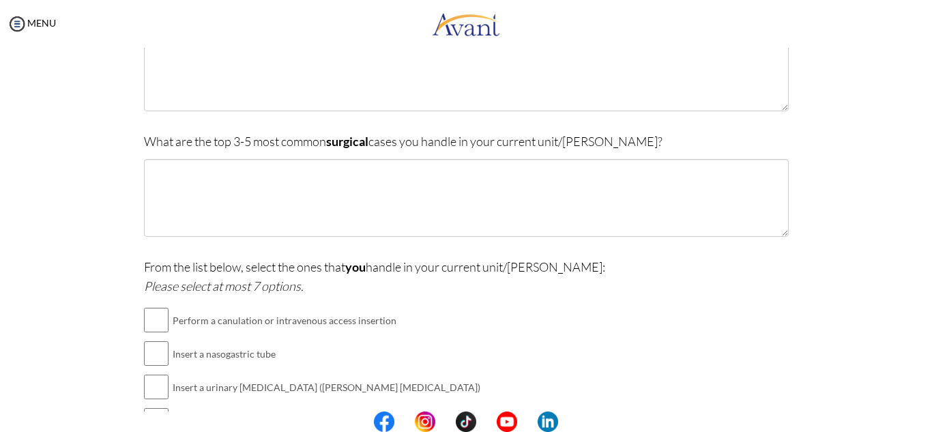
scroll to position [386, 0]
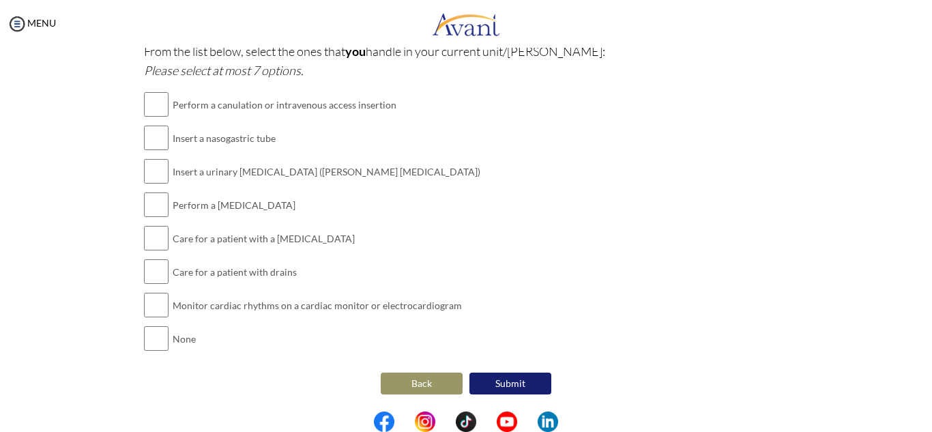
click at [428, 384] on button "Back" at bounding box center [422, 383] width 82 height 22
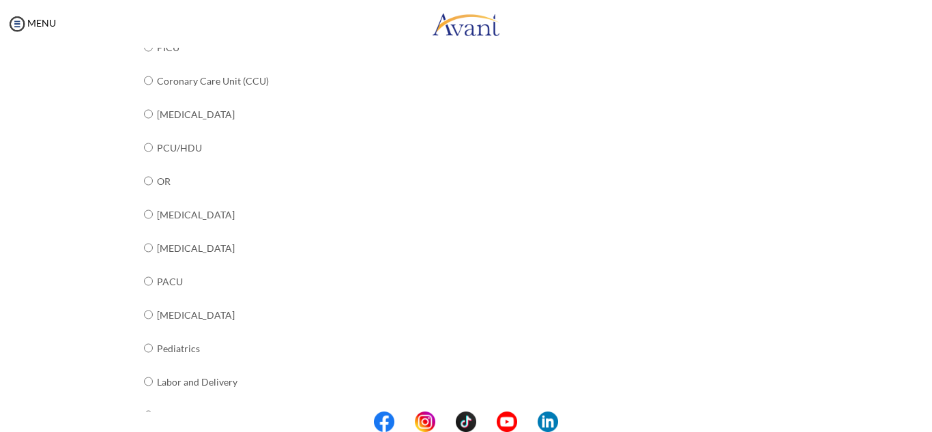
scroll to position [558, 0]
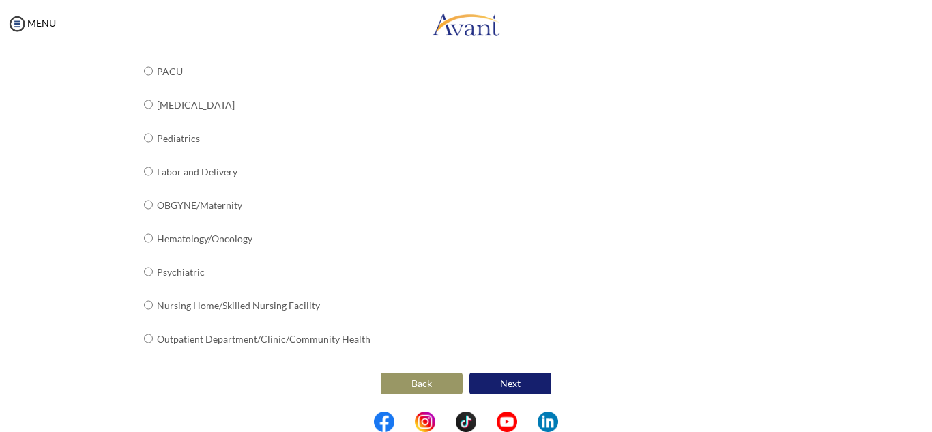
click at [508, 382] on button "Next" at bounding box center [510, 383] width 82 height 22
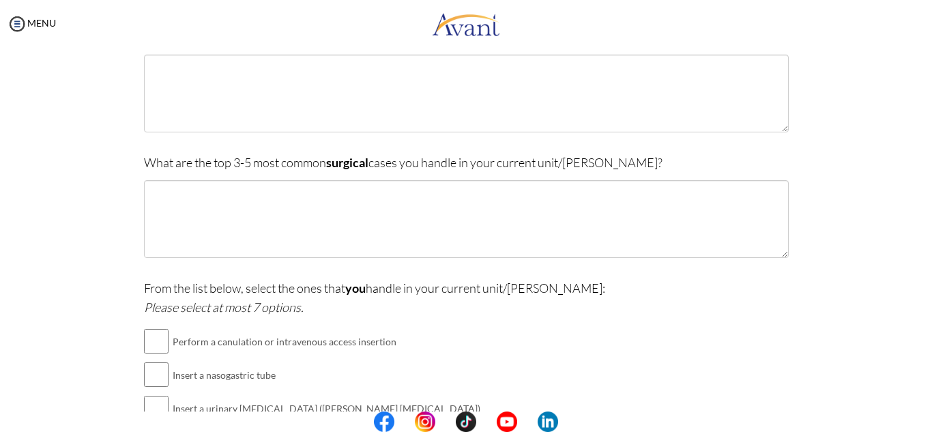
scroll to position [0, 0]
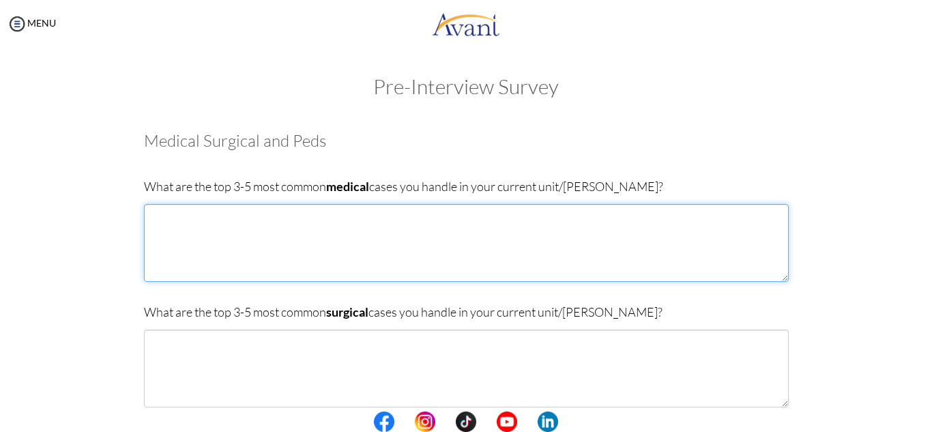
click at [462, 228] on textarea at bounding box center [466, 243] width 644 height 78
click at [145, 211] on textarea "Sinus infections/Sinusistis Thyroid disorders" at bounding box center [466, 243] width 644 height 78
type textarea "Airway Obstruction Sinus infections/Sinusistis Thyroid disorders"
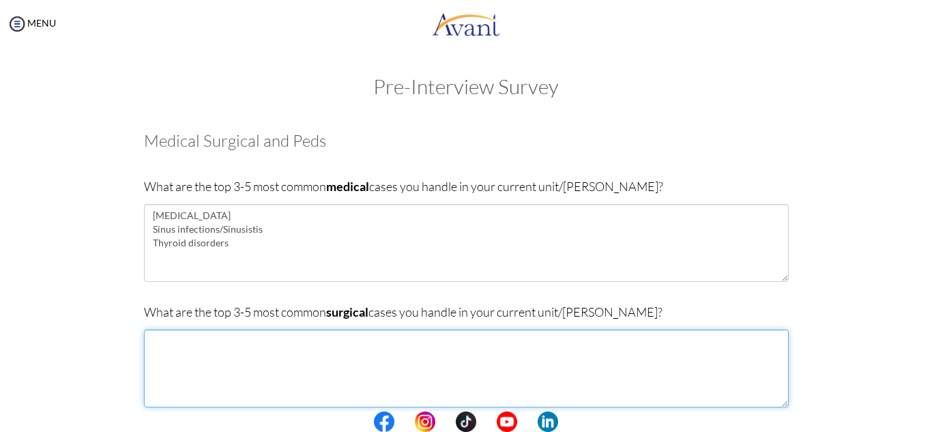
click at [177, 349] on textarea at bounding box center [466, 368] width 644 height 78
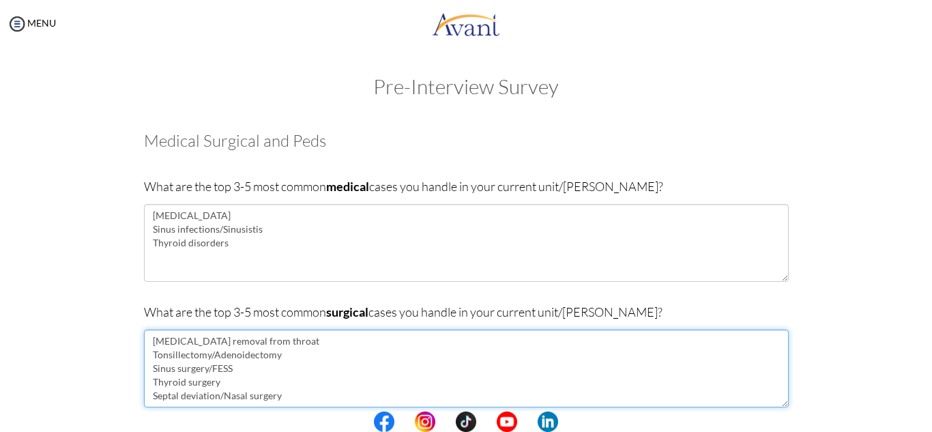
type textarea "[MEDICAL_DATA] removal from throat Tonsillectomy/Adenoidectomy Sinus surgery/FE…"
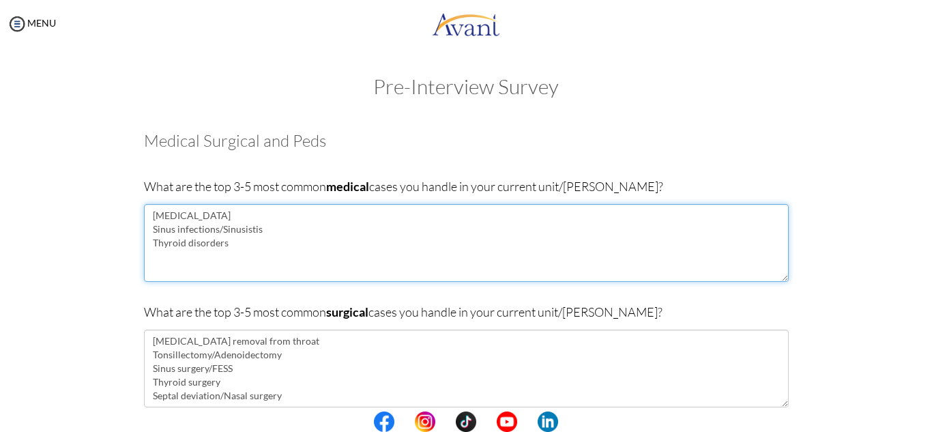
click at [192, 263] on textarea "Airway Obstruction Sinus infections/Sinusistis Thyroid disorders" at bounding box center [466, 243] width 644 height 78
click at [162, 269] on textarea "Airway Obstruction Sinus infections/Sinusistis Thyroid disorders Otitis media L…" at bounding box center [466, 243] width 644 height 78
click at [258, 218] on textarea "Airway Obstruction Sinus infections/Sinusistis Thyroid disorders Otitis media L…" at bounding box center [466, 243] width 644 height 78
click at [251, 231] on textarea "Airway Obstruction Sinus infections/Sinusistis Thyroid disorders Otitis media L…" at bounding box center [466, 243] width 644 height 78
click at [283, 232] on textarea "Airway Obstruction Sinus infections/Sinusistis Thyroid disorders Otitis media L…" at bounding box center [466, 243] width 644 height 78
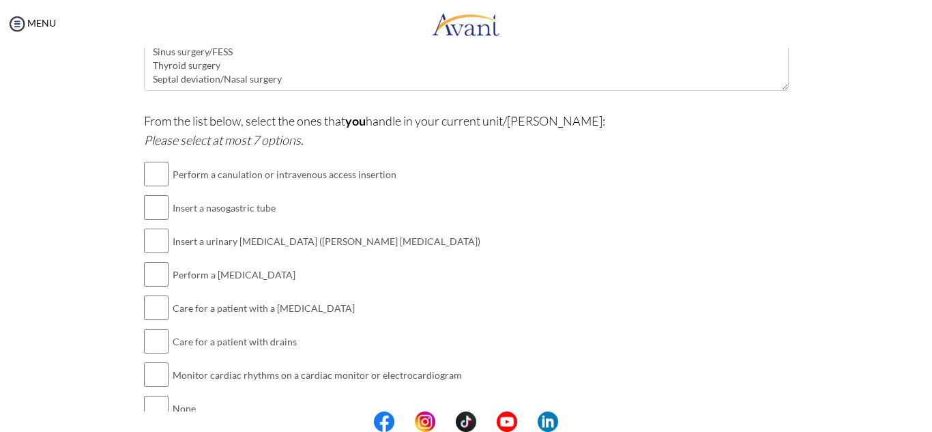
scroll to position [319, 0]
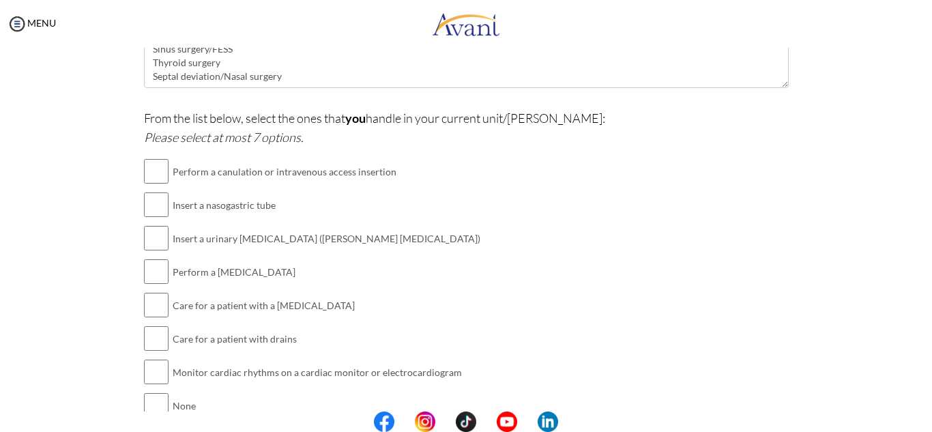
type textarea "[MEDICAL_DATA] Sinus infections/Sinusitis Thyroid disorders [MEDICAL_DATA] Lary…"
click at [161, 208] on input "checkbox" at bounding box center [156, 204] width 25 height 27
checkbox input "true"
click at [152, 239] on input "checkbox" at bounding box center [156, 237] width 25 height 27
checkbox input "true"
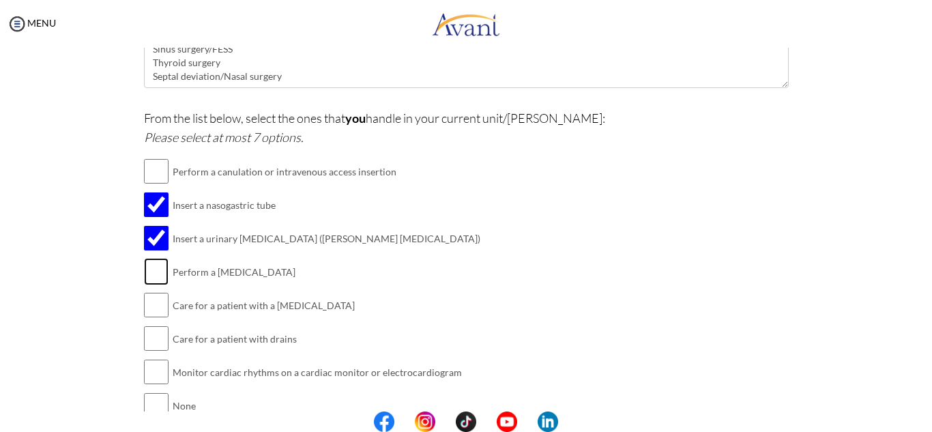
click at [155, 272] on input "checkbox" at bounding box center [156, 271] width 25 height 27
checkbox input "true"
click at [162, 310] on input "checkbox" at bounding box center [156, 304] width 25 height 27
checkbox input "true"
click at [155, 338] on input "checkbox" at bounding box center [156, 338] width 25 height 27
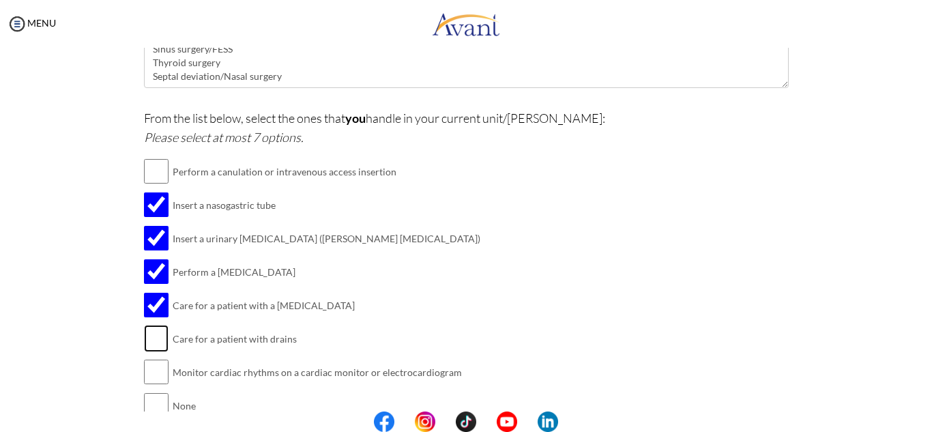
checkbox input "true"
click at [154, 376] on input "checkbox" at bounding box center [156, 371] width 25 height 27
checkbox input "true"
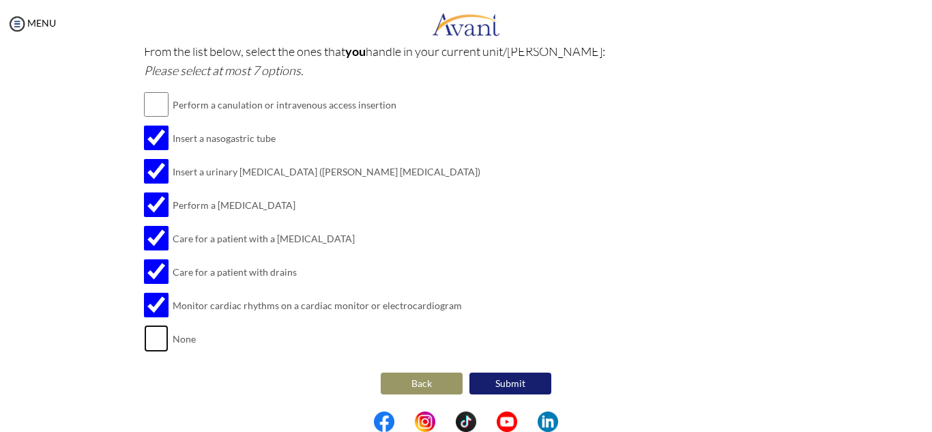
click at [155, 338] on input "checkbox" at bounding box center [156, 338] width 25 height 27
checkbox input "false"
click at [490, 383] on button "Submit" at bounding box center [510, 383] width 82 height 22
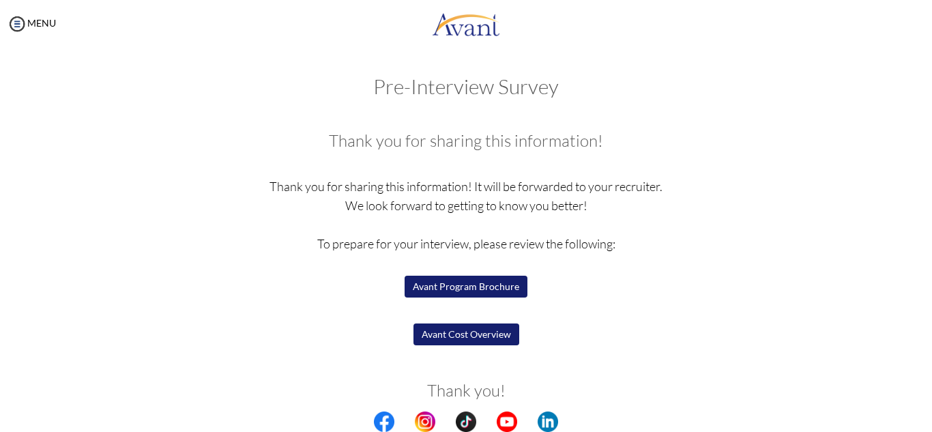
scroll to position [51, 0]
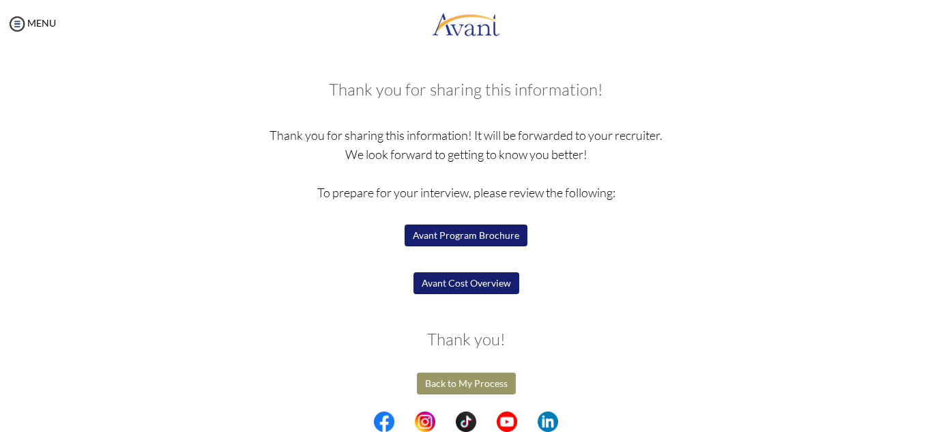
click at [481, 238] on button "Avant Program Brochure" at bounding box center [465, 235] width 123 height 22
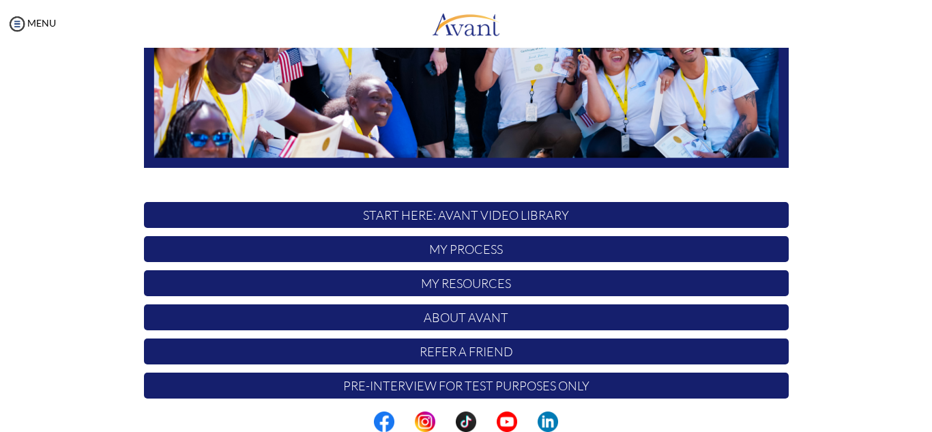
scroll to position [326, 0]
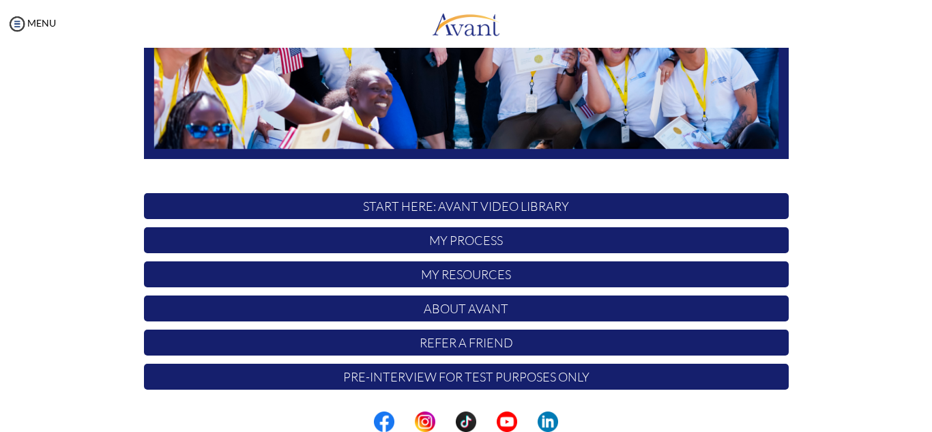
click at [465, 208] on p "START HERE: Avant Video Library" at bounding box center [466, 206] width 644 height 26
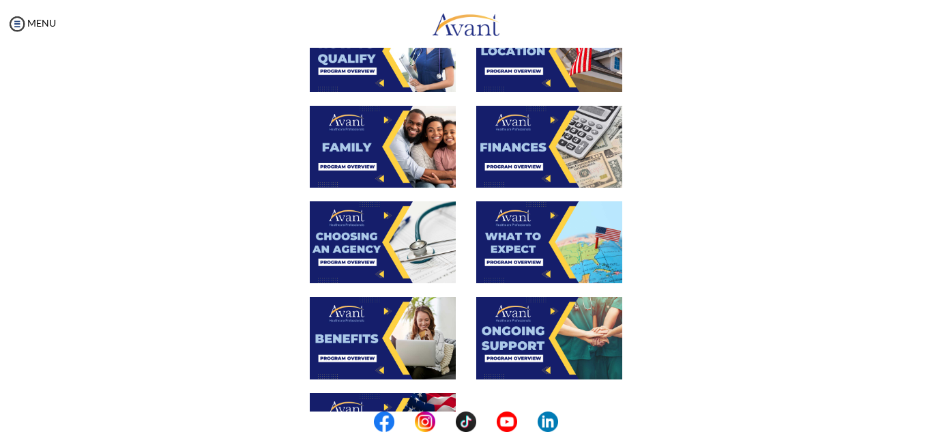
scroll to position [506, 0]
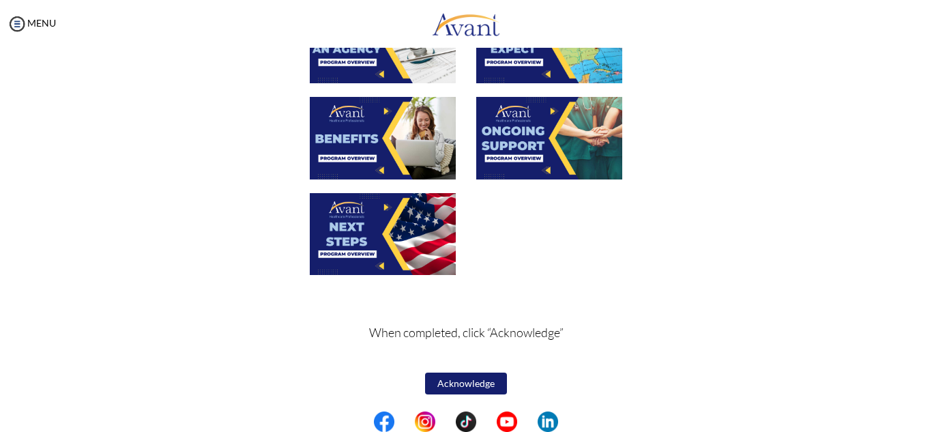
click at [436, 385] on button "Acknowledge" at bounding box center [466, 383] width 82 height 22
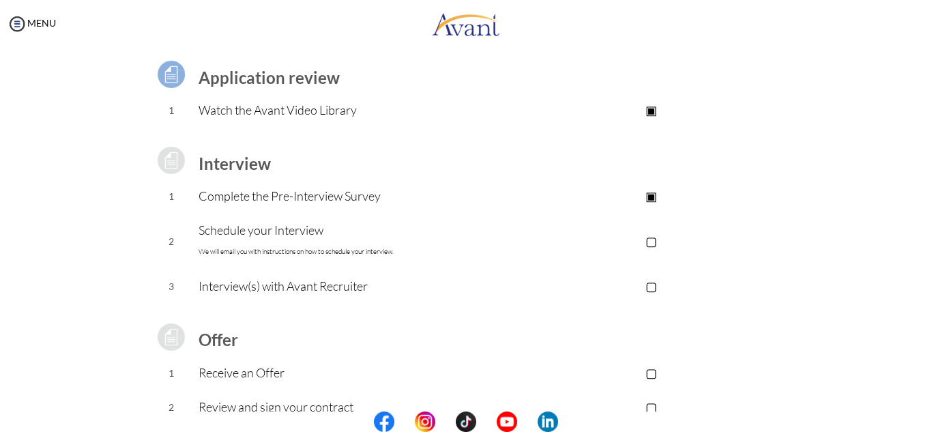
scroll to position [101, 0]
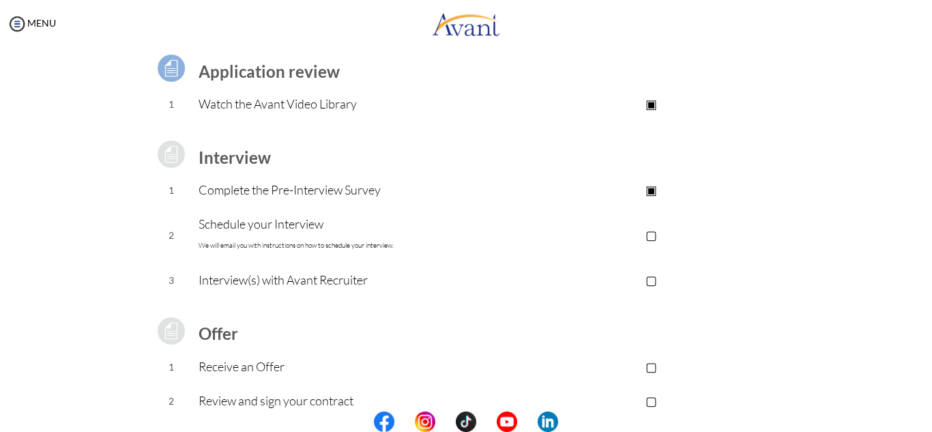
click at [651, 237] on p "▢" at bounding box center [650, 234] width 273 height 19
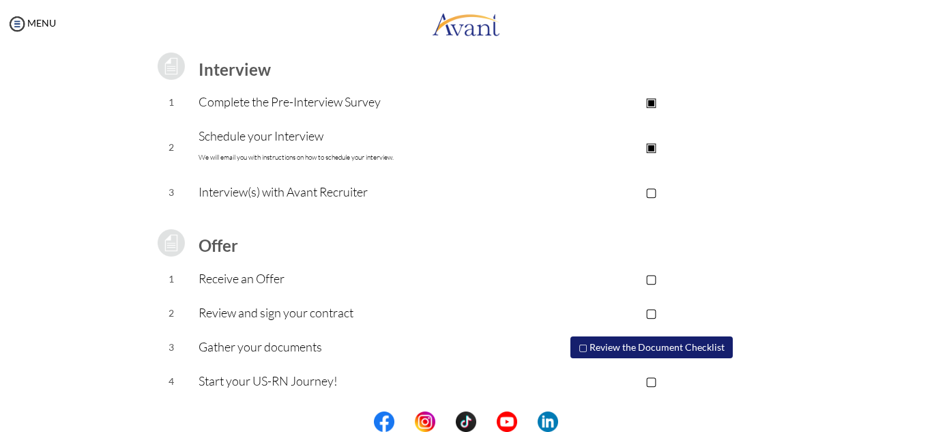
click at [690, 342] on button "▢ Review the Document Checklist" at bounding box center [651, 347] width 162 height 22
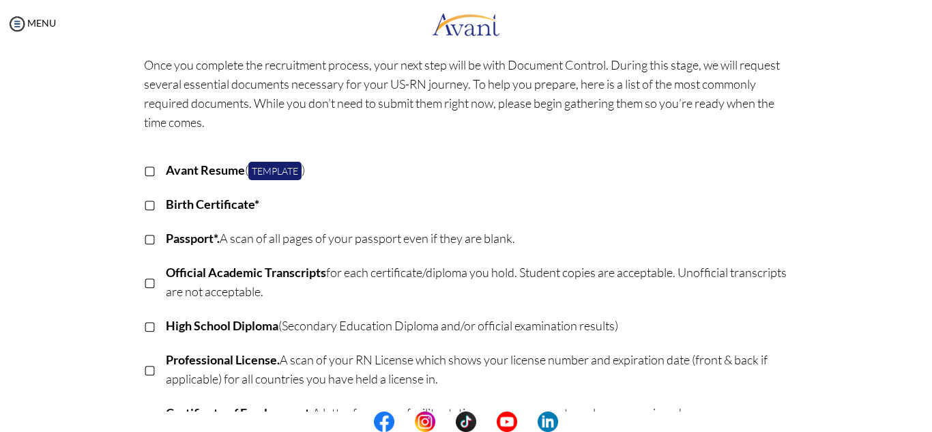
scroll to position [0, 0]
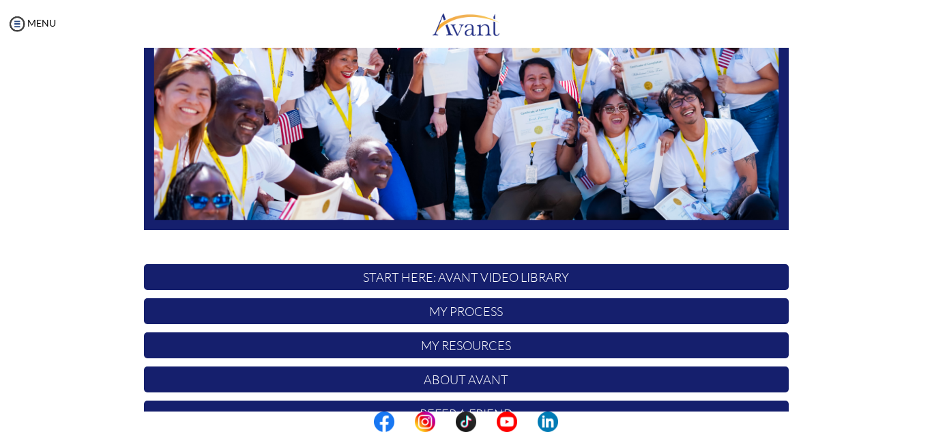
scroll to position [326, 0]
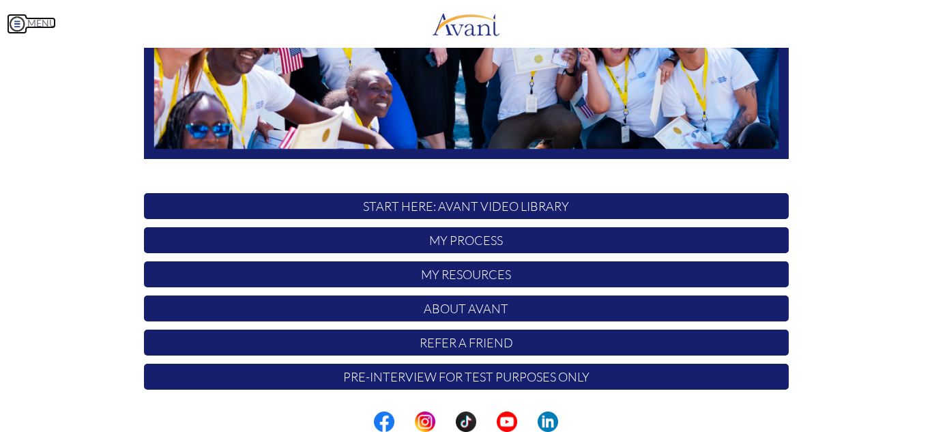
click at [12, 26] on img at bounding box center [17, 24] width 20 height 20
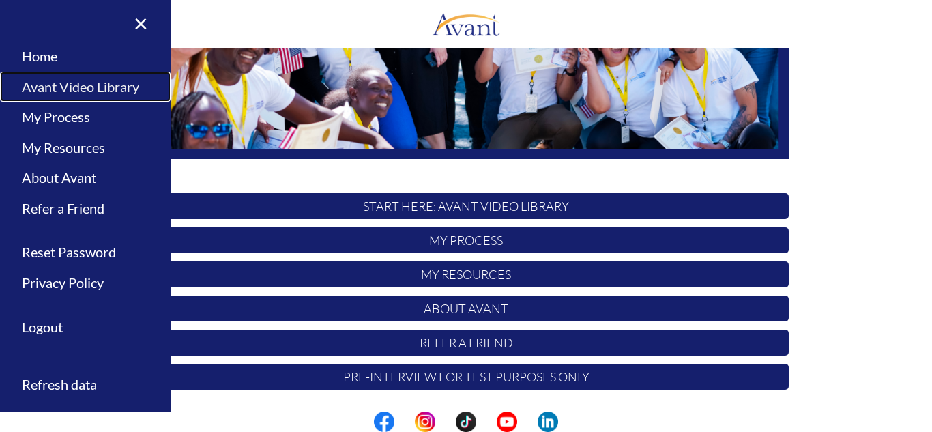
click at [69, 85] on link "Avant Video Library" at bounding box center [85, 87] width 170 height 31
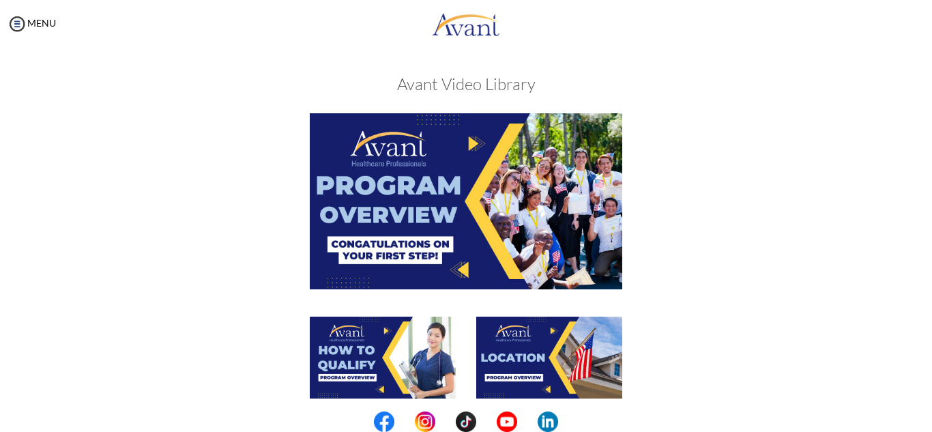
drag, startPoint x: 931, startPoint y: 336, endPoint x: 931, endPoint y: 421, distance: 84.6
click at [931, 421] on body "Maintenance break. Please come back in 2 hours. MENU My Status What is the next…" at bounding box center [466, 216] width 932 height 432
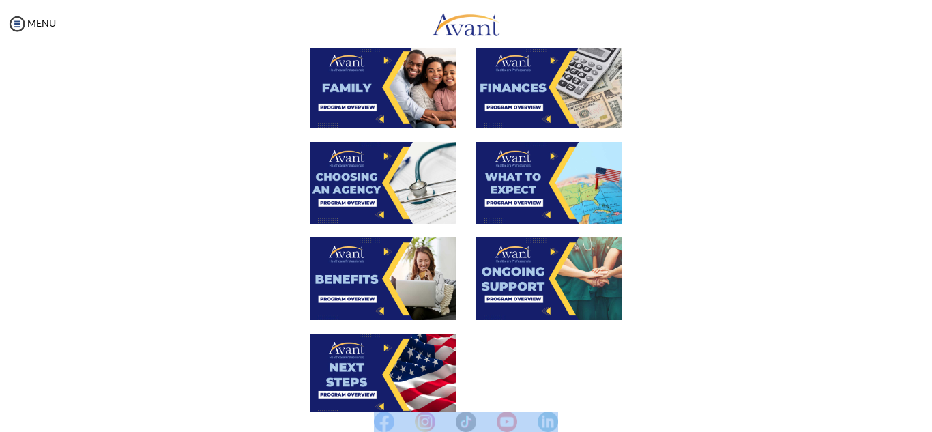
scroll to position [506, 0]
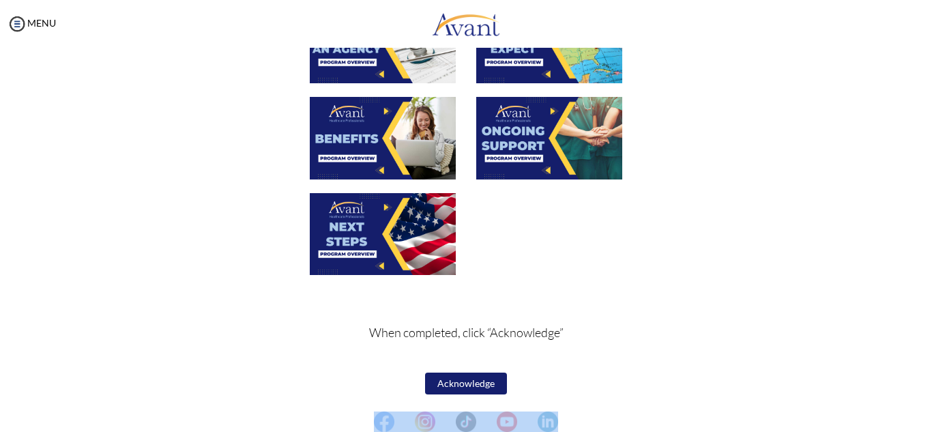
click at [484, 381] on button "Acknowledge" at bounding box center [466, 383] width 82 height 22
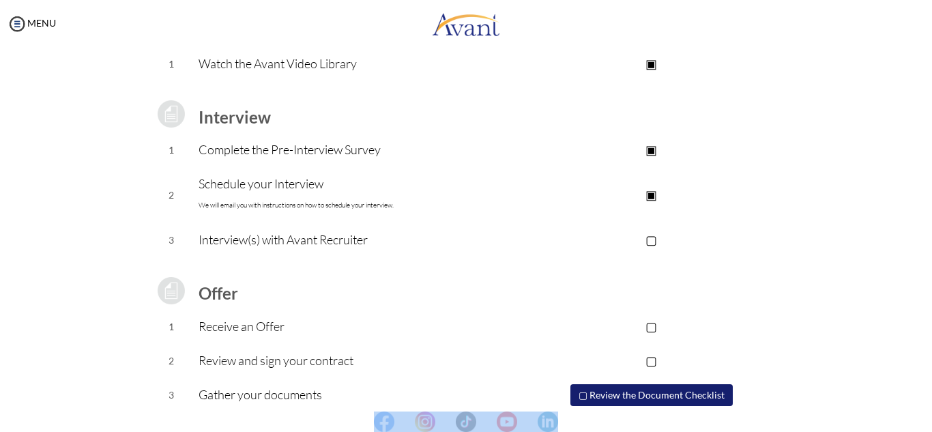
scroll to position [167, 0]
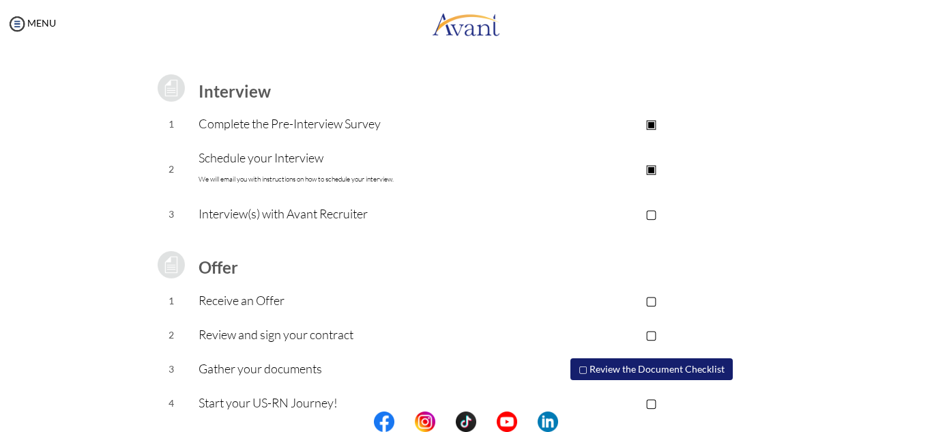
click at [649, 169] on p "▣" at bounding box center [650, 168] width 273 height 19
click at [649, 169] on p "▢" at bounding box center [650, 168] width 273 height 19
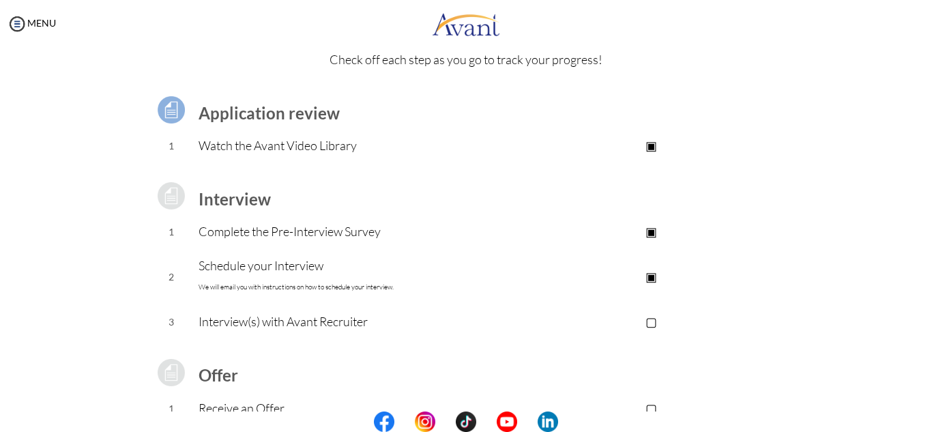
scroll to position [0, 0]
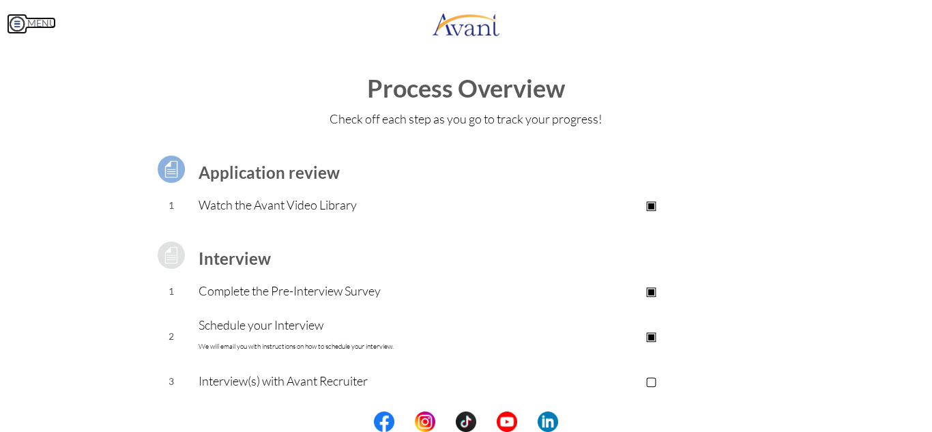
click at [19, 18] on img at bounding box center [17, 24] width 20 height 20
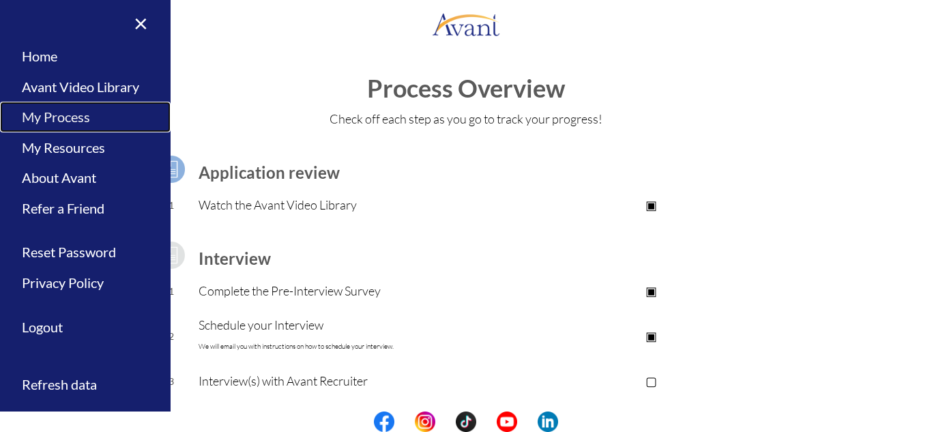
click at [38, 121] on link "My Process" at bounding box center [85, 117] width 170 height 31
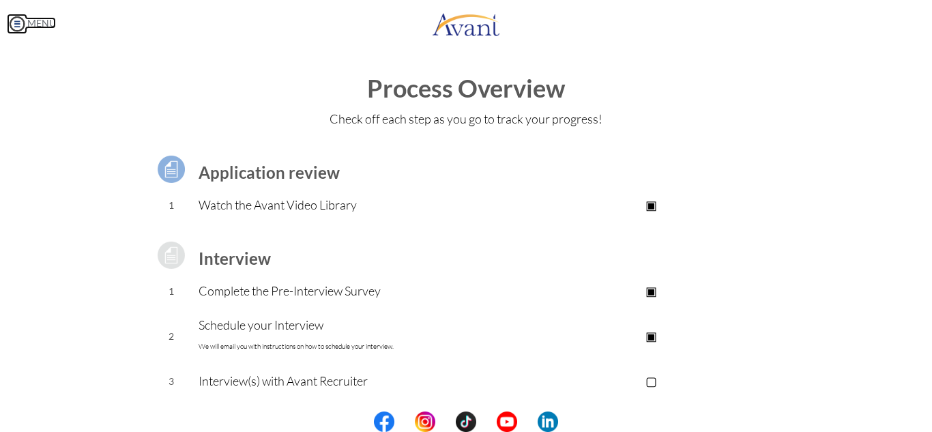
click at [14, 19] on img at bounding box center [17, 24] width 20 height 20
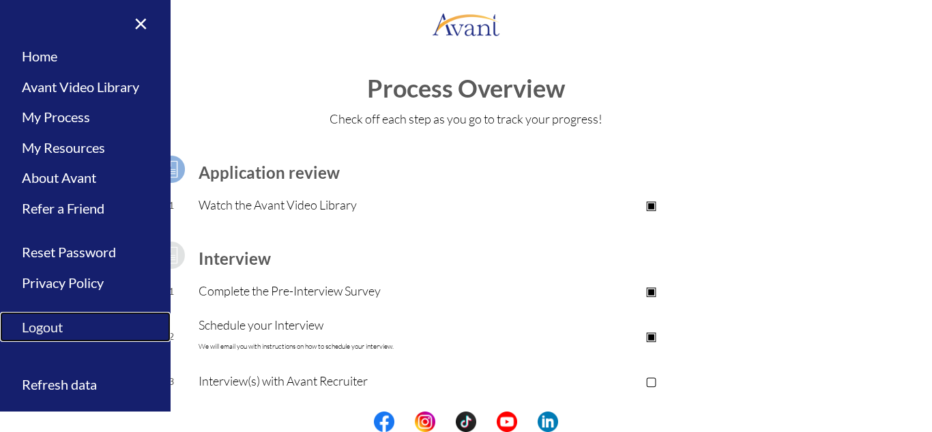
click at [47, 322] on link "Logout" at bounding box center [85, 327] width 170 height 31
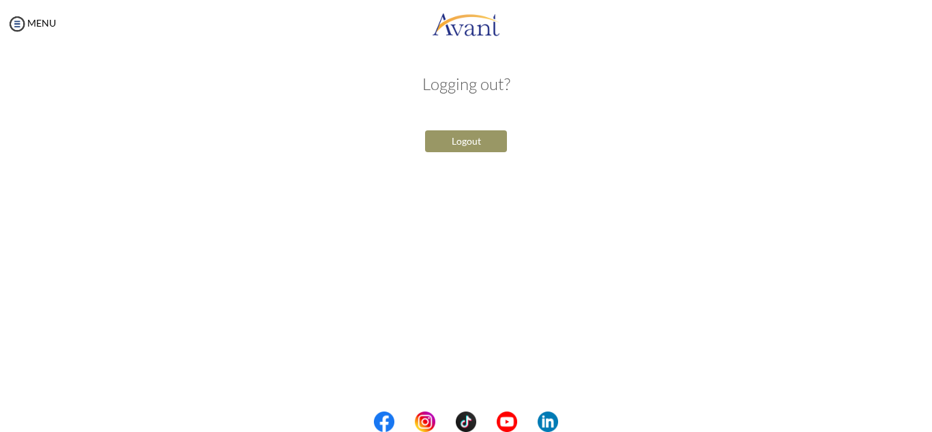
click at [476, 143] on button "Logout" at bounding box center [466, 141] width 82 height 22
